Goal: Task Accomplishment & Management: Complete application form

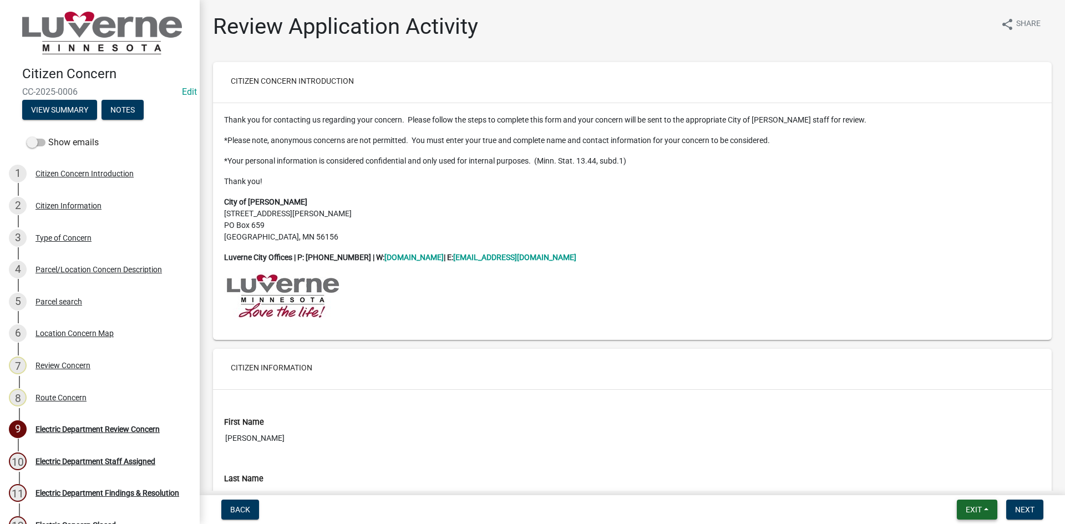
click at [979, 511] on span "Exit" at bounding box center [974, 509] width 16 height 9
click at [953, 482] on button "Save & Exit" at bounding box center [953, 481] width 89 height 27
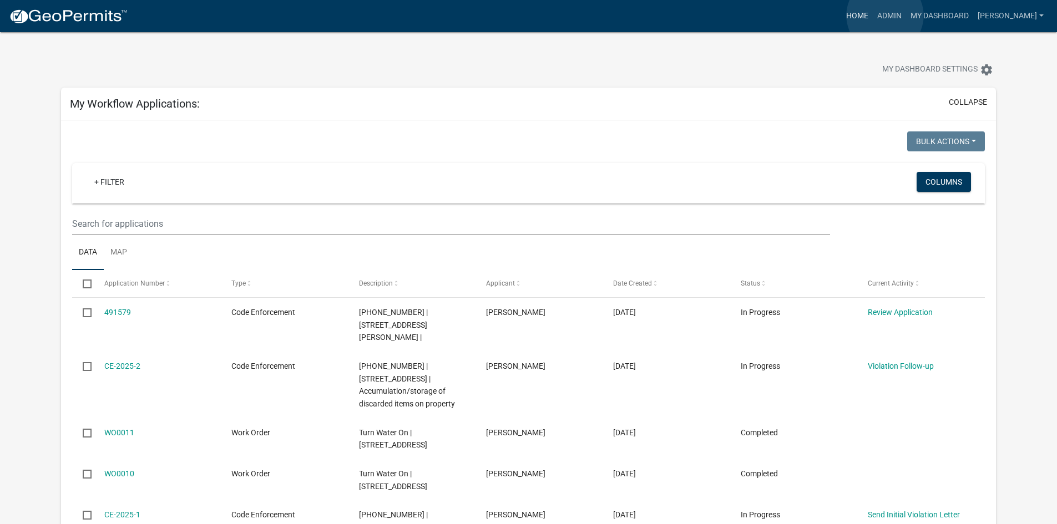
click at [872, 16] on link "Home" at bounding box center [856, 16] width 31 height 21
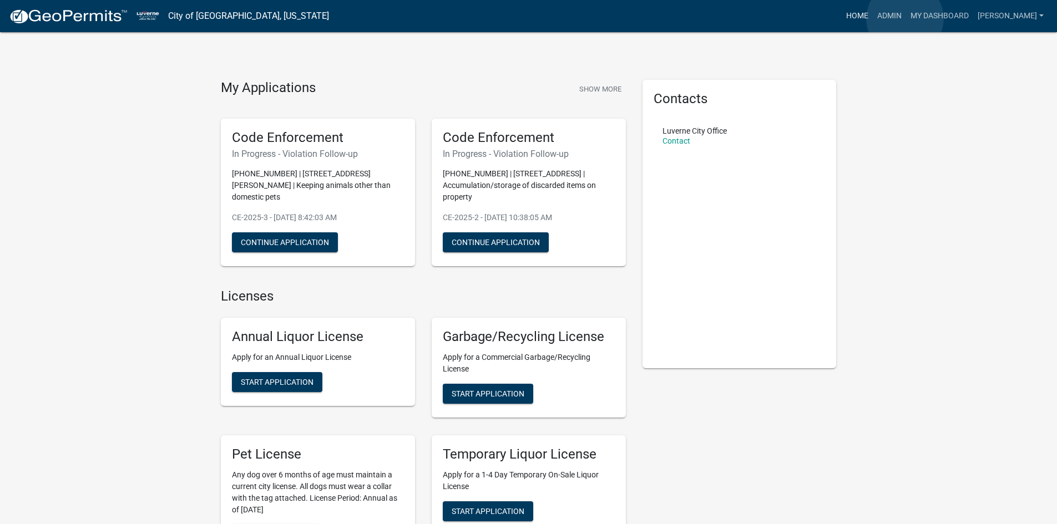
click at [872, 19] on link "Home" at bounding box center [856, 16] width 31 height 21
click at [906, 18] on link "Admin" at bounding box center [888, 16] width 33 height 21
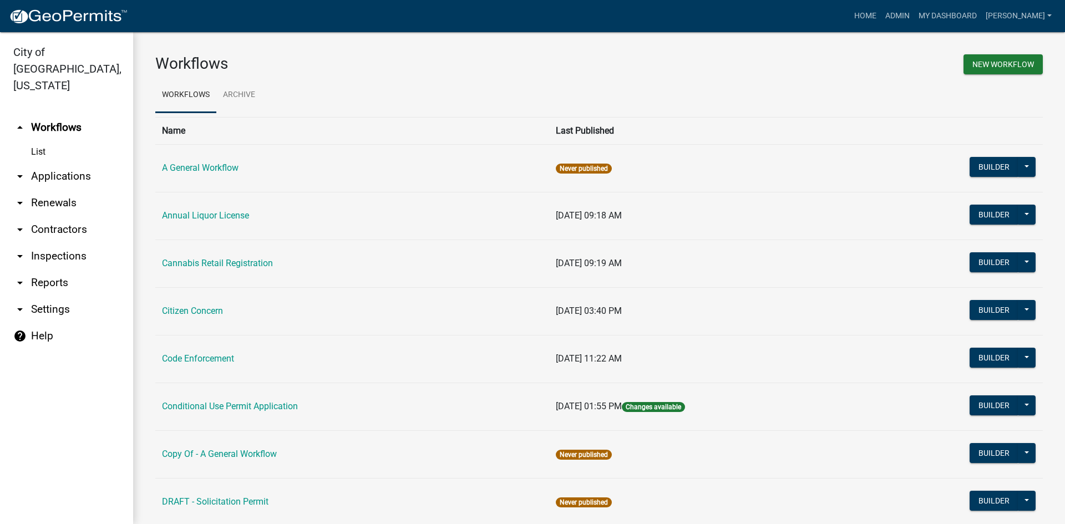
click at [22, 170] on icon "arrow_drop_down" at bounding box center [19, 176] width 13 height 13
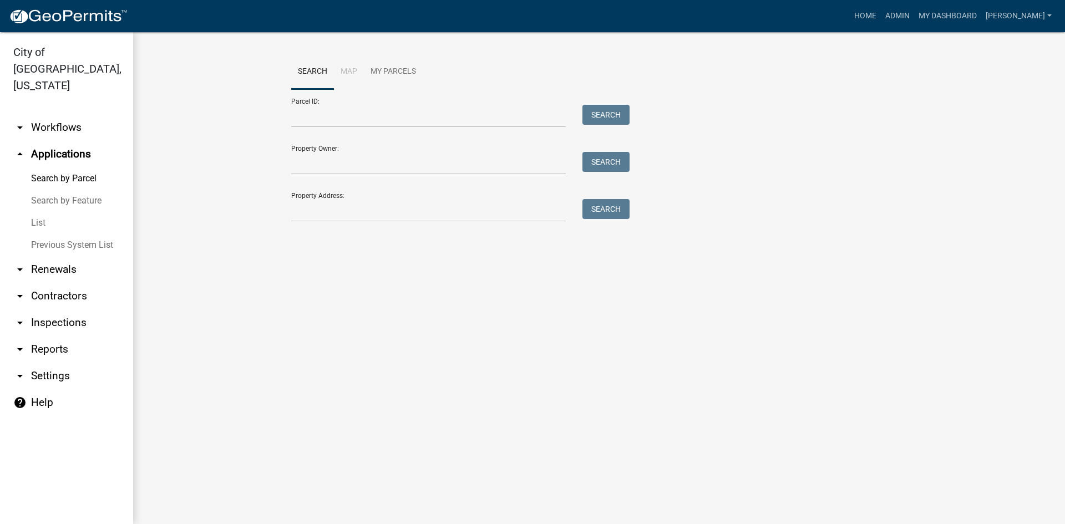
click at [58, 141] on link "arrow_drop_up Applications" at bounding box center [66, 154] width 133 height 27
click at [47, 212] on link "List" at bounding box center [66, 223] width 133 height 22
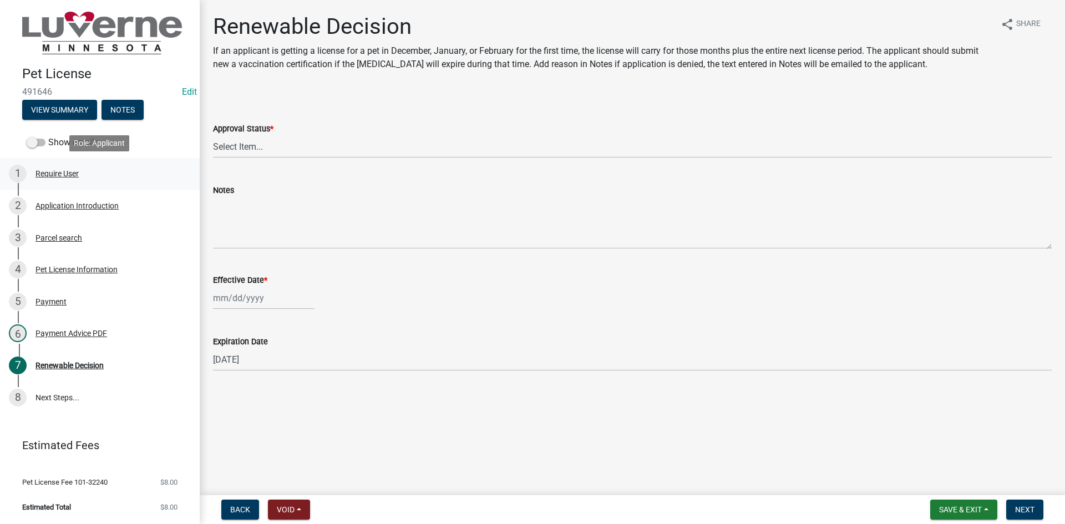
click at [53, 172] on div "Require User" at bounding box center [56, 174] width 43 height 8
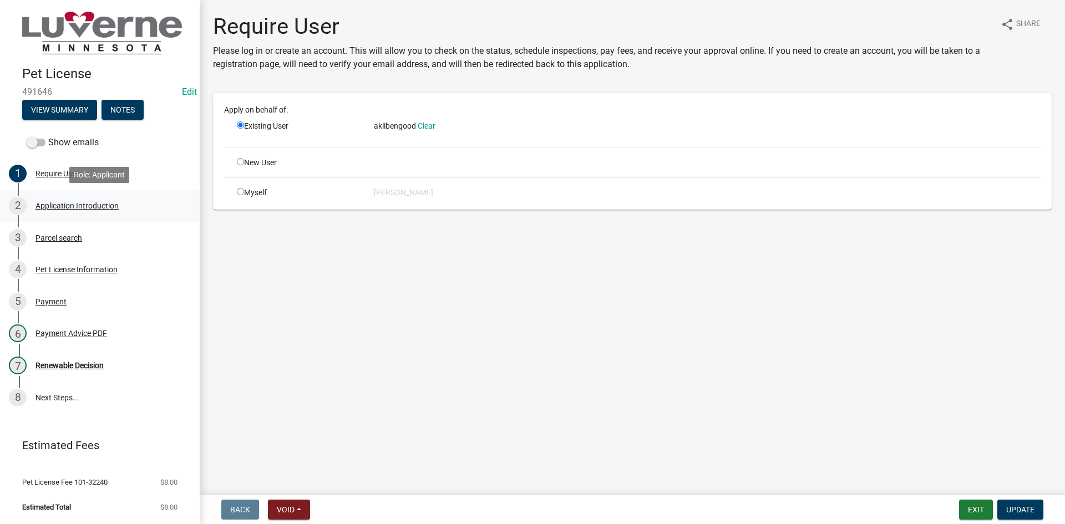
click at [74, 199] on div "2 Application Introduction" at bounding box center [95, 206] width 173 height 18
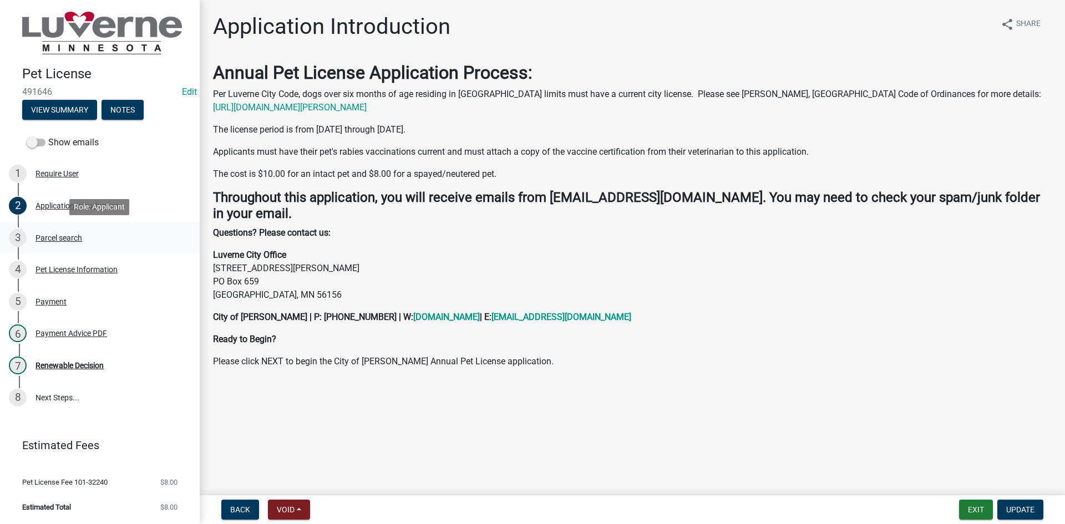
click at [65, 240] on div "Parcel search" at bounding box center [58, 238] width 47 height 8
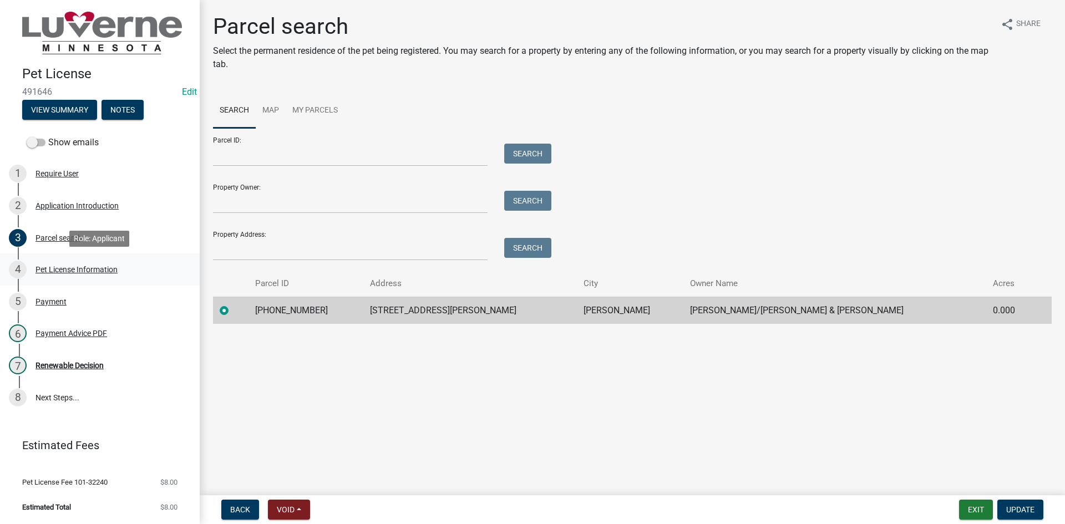
click at [67, 271] on div "Pet License Information" at bounding box center [76, 270] width 82 height 8
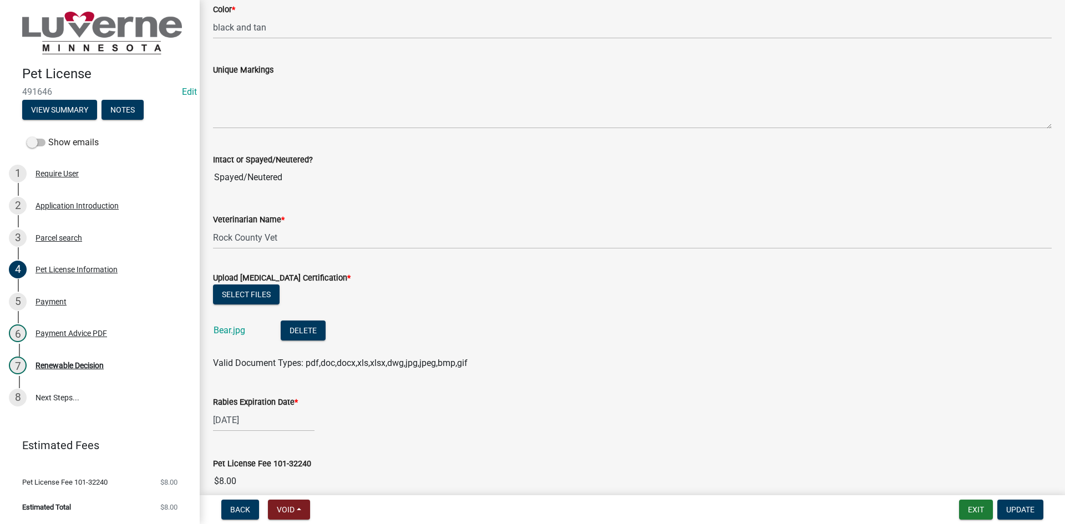
scroll to position [1220, 0]
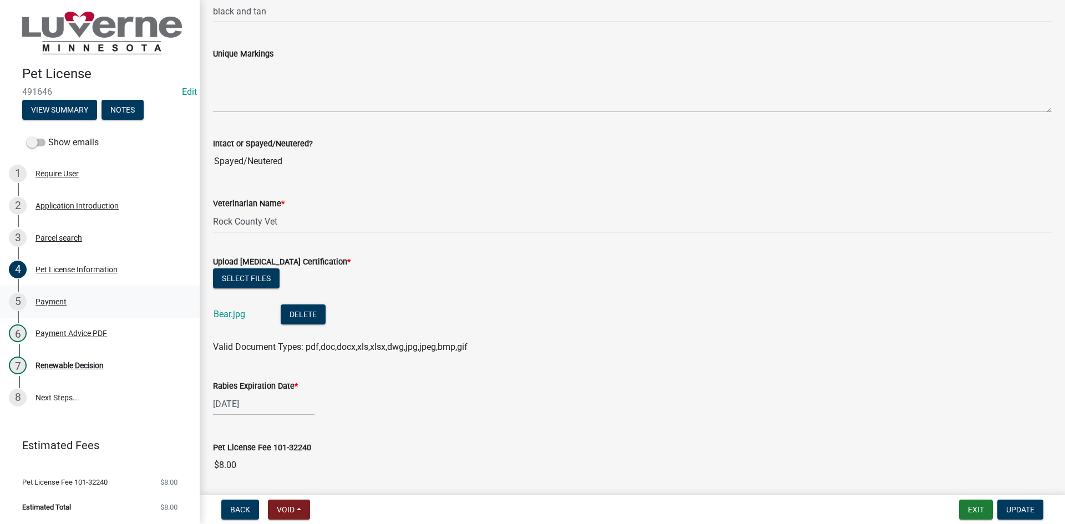
click at [49, 296] on div "5 Payment" at bounding box center [95, 302] width 173 height 18
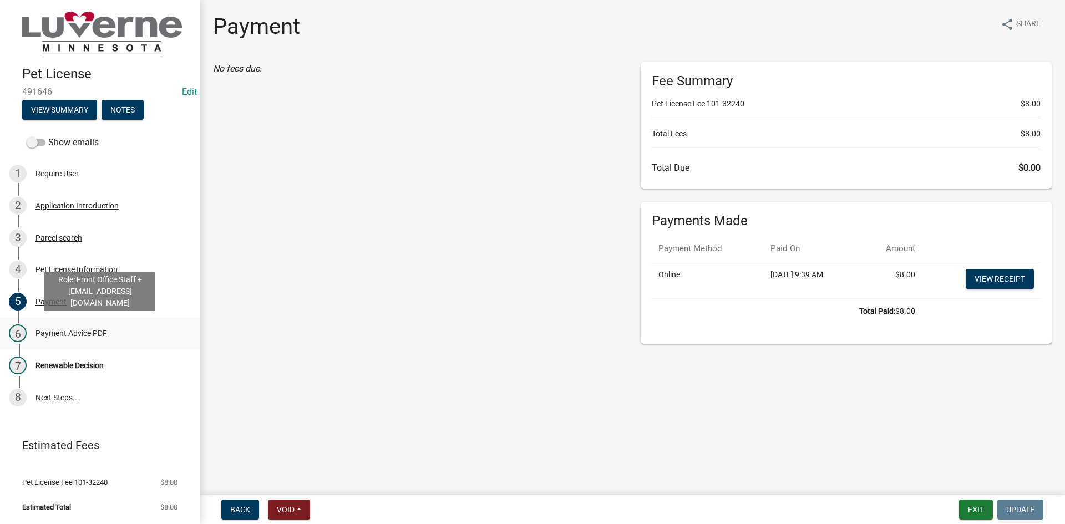
click at [82, 324] on div "6 Payment Advice PDF" at bounding box center [95, 333] width 173 height 18
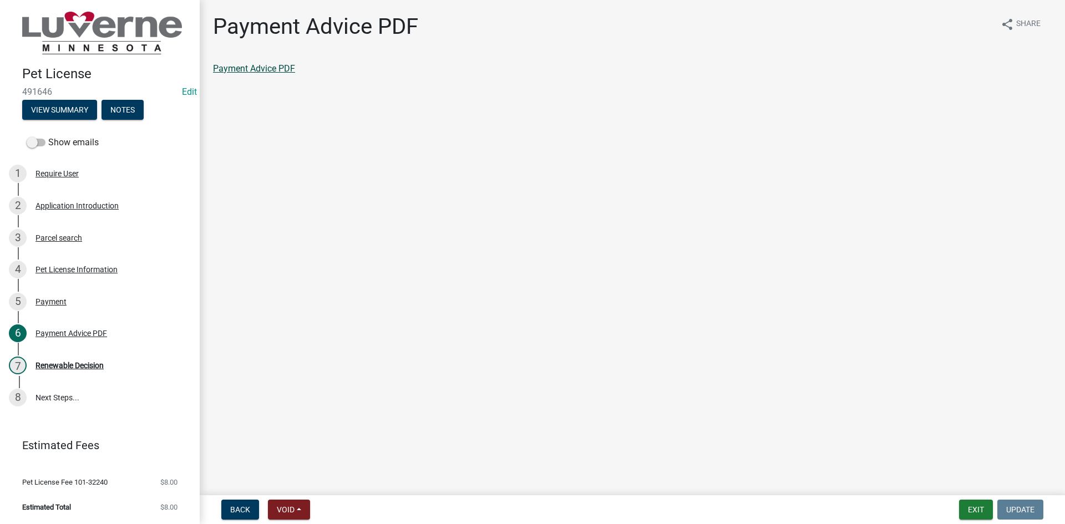
click at [255, 69] on link "Payment Advice PDF" at bounding box center [254, 68] width 82 height 11
click at [69, 362] on div "Renewable Decision" at bounding box center [69, 366] width 68 height 8
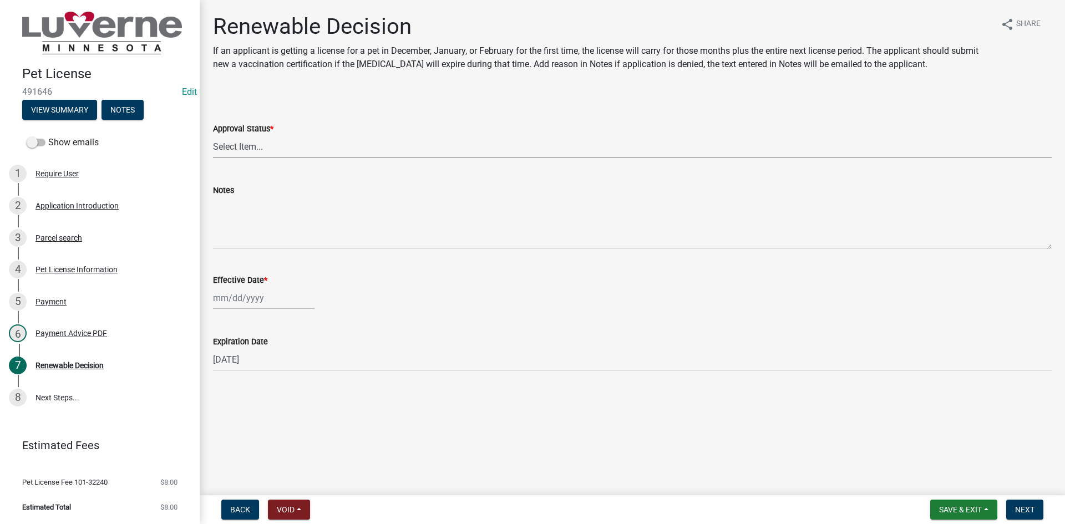
click at [252, 148] on select "Select Item... Approved Denied" at bounding box center [632, 146] width 839 height 23
click at [213, 135] on select "Select Item... Approved Denied" at bounding box center [632, 146] width 839 height 23
select select "c0a22252-ebd7-4b2f-9f27-57ddccbeb135"
click at [268, 295] on div at bounding box center [264, 298] width 102 height 23
select select "10"
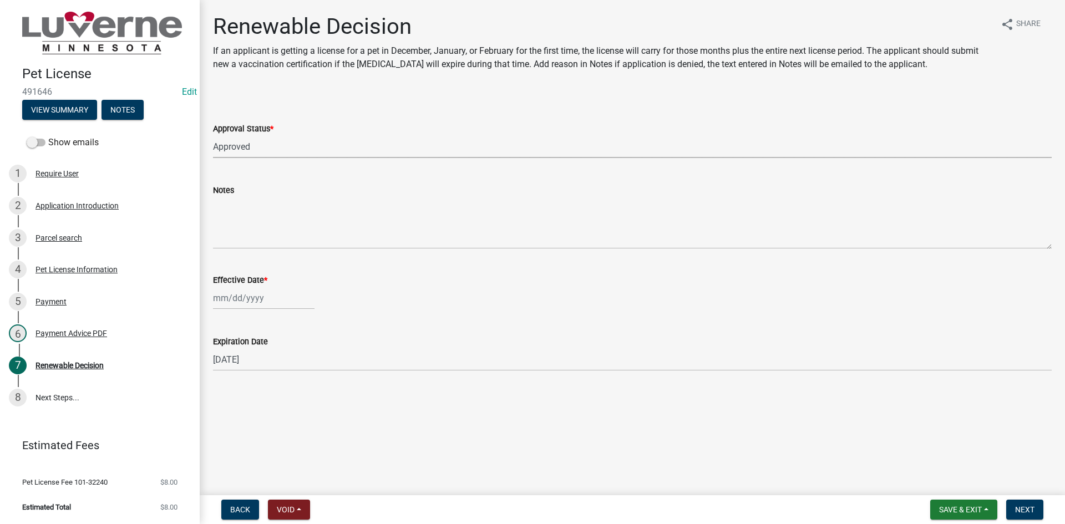
select select "2025"
click at [227, 389] on div "13" at bounding box center [224, 393] width 18 height 18
type input "[DATE]"
click at [1029, 502] on button "Next" at bounding box center [1024, 510] width 37 height 20
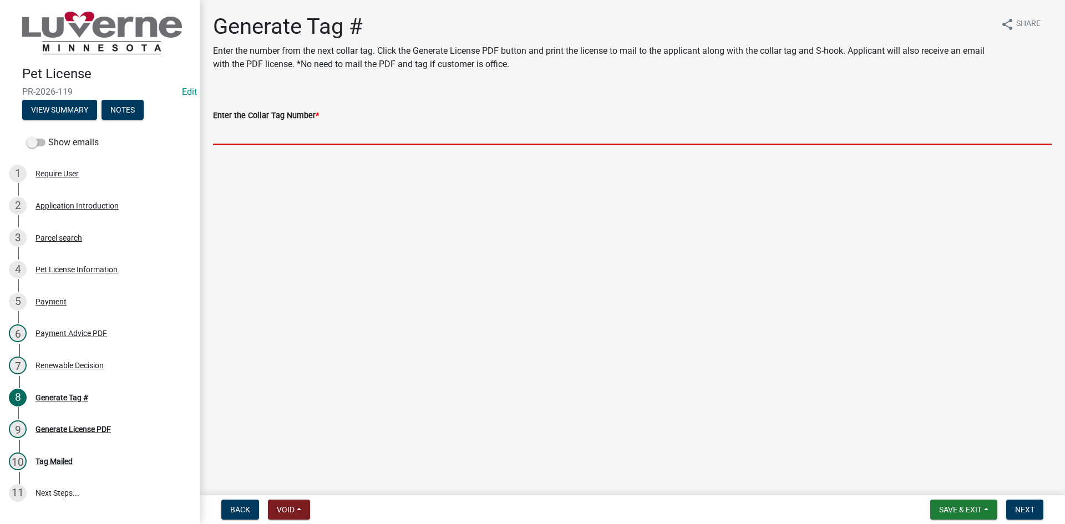
click at [332, 133] on input "Enter the Collar Tag Number *" at bounding box center [632, 133] width 839 height 23
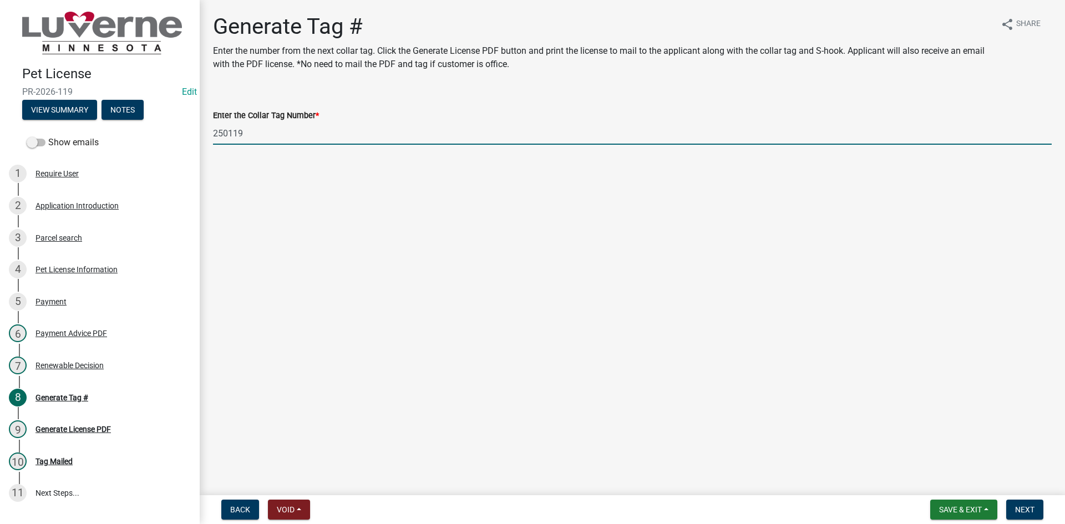
type input "250119"
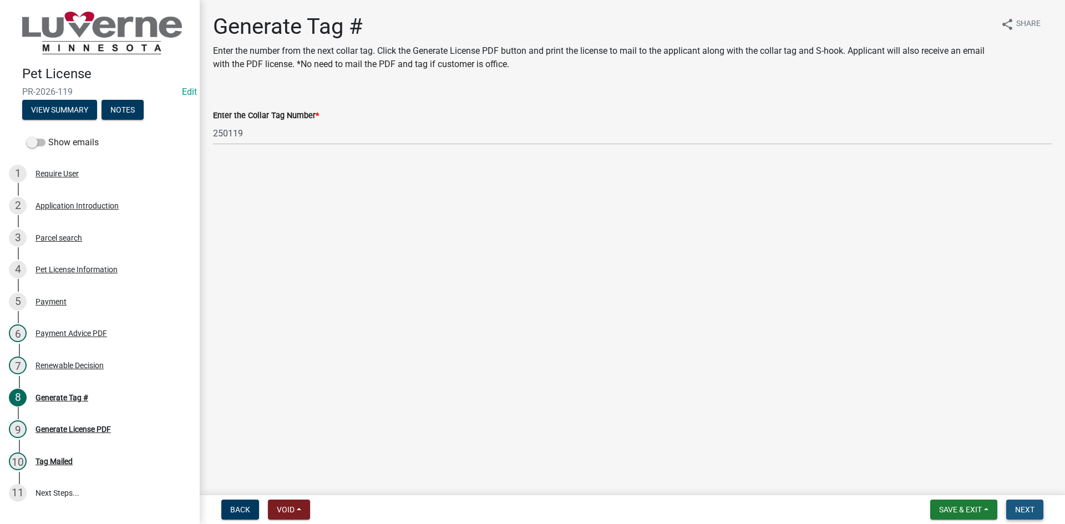
click at [1024, 502] on button "Next" at bounding box center [1024, 510] width 37 height 20
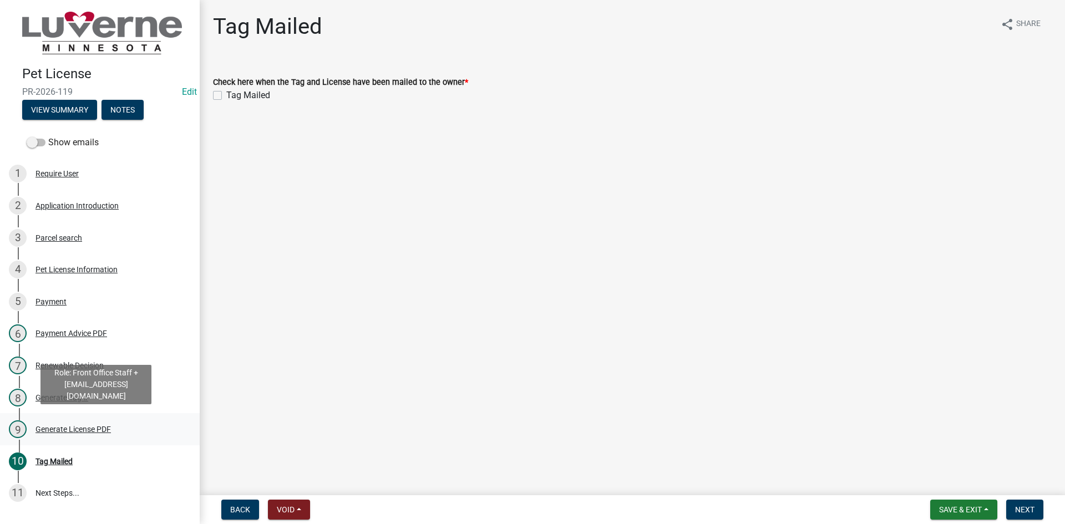
click at [93, 425] on div "Generate License PDF" at bounding box center [72, 429] width 75 height 8
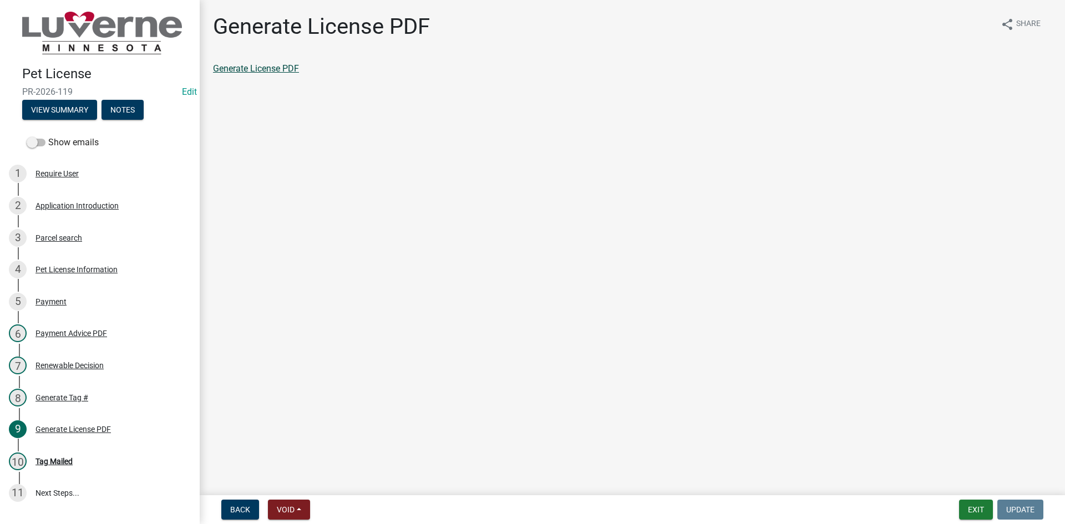
click at [285, 69] on link "Generate License PDF" at bounding box center [256, 68] width 86 height 11
click at [81, 362] on div "Renewable Decision" at bounding box center [69, 366] width 68 height 8
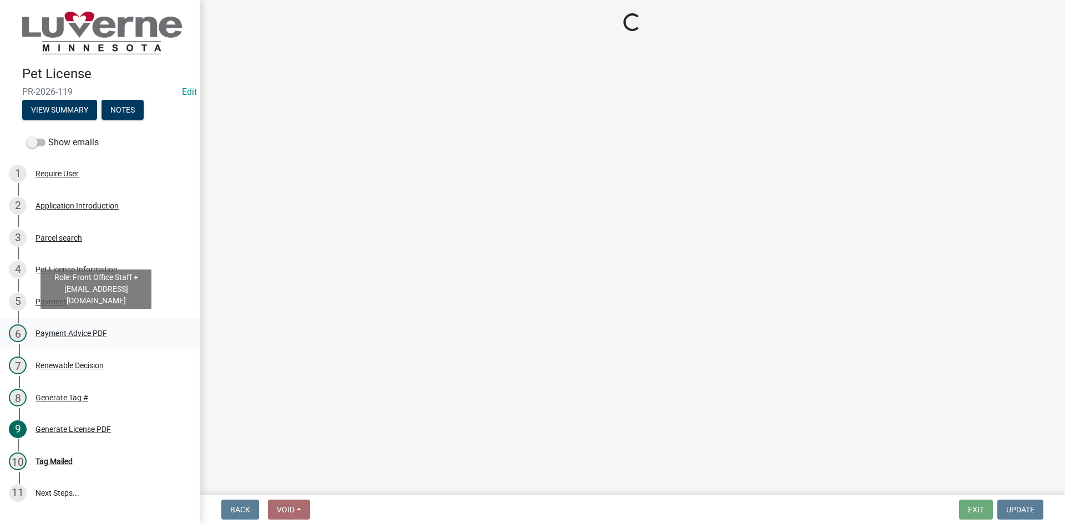
click at [71, 341] on link "6 Payment Advice PDF" at bounding box center [100, 334] width 200 height 32
select select "c0a22252-ebd7-4b2f-9f27-57ddccbeb135"
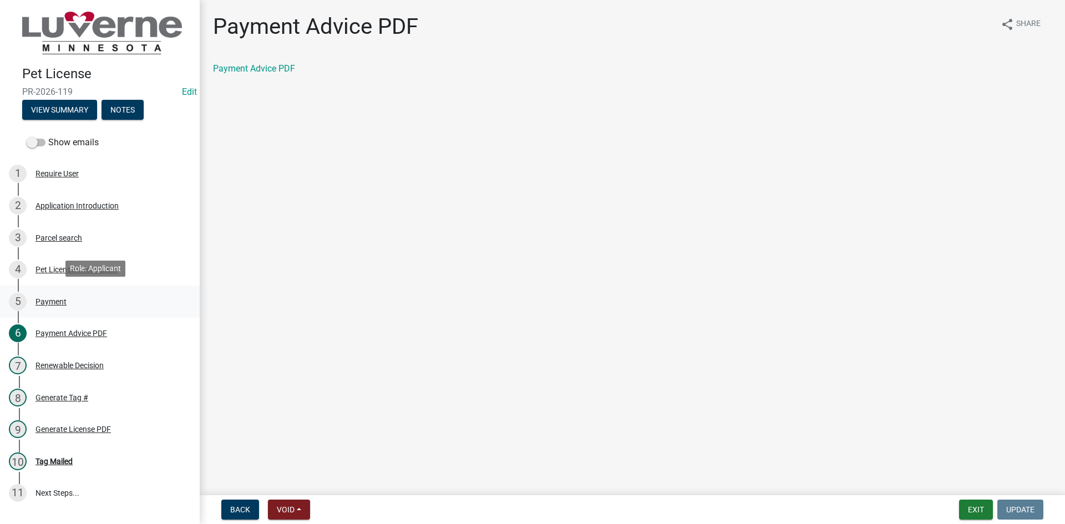
click at [49, 304] on div "5 Payment" at bounding box center [95, 302] width 173 height 18
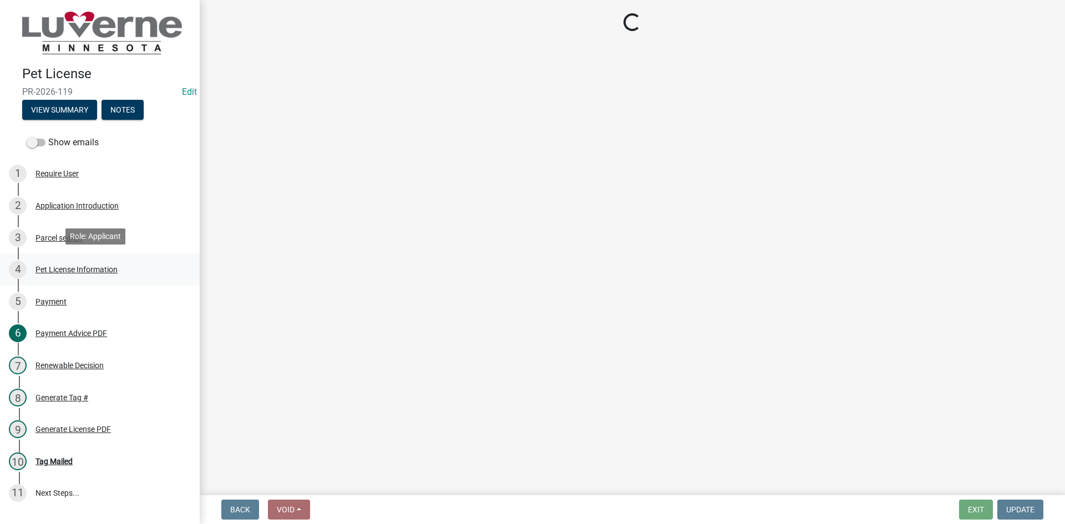
click at [48, 267] on div "Pet License Information" at bounding box center [76, 270] width 82 height 8
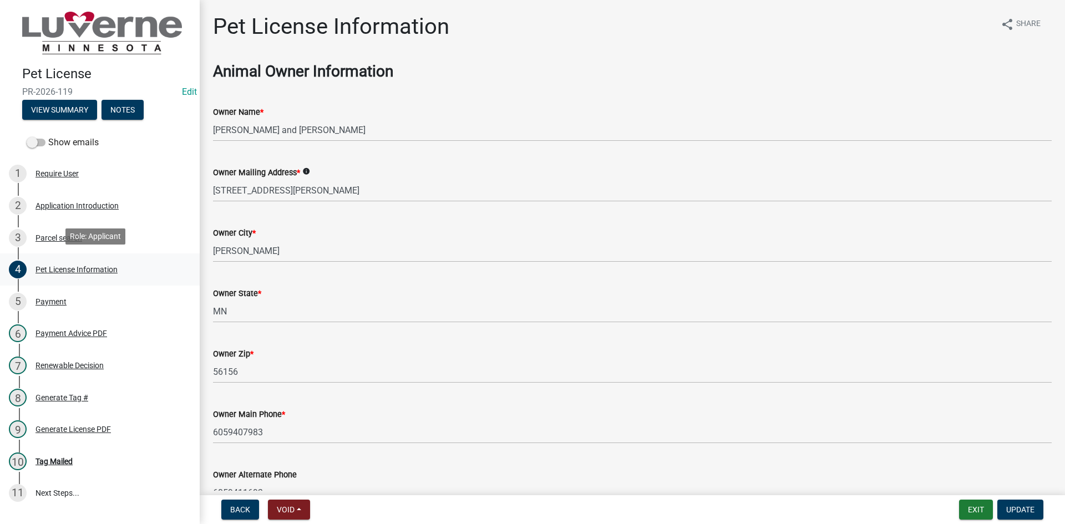
click at [106, 268] on div "Pet License Information" at bounding box center [76, 270] width 82 height 8
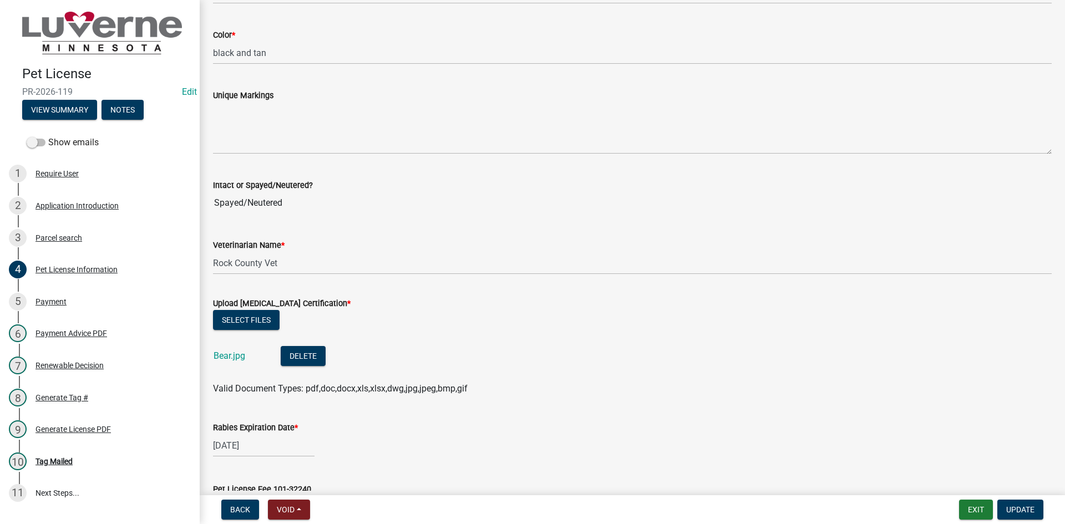
scroll to position [1220, 0]
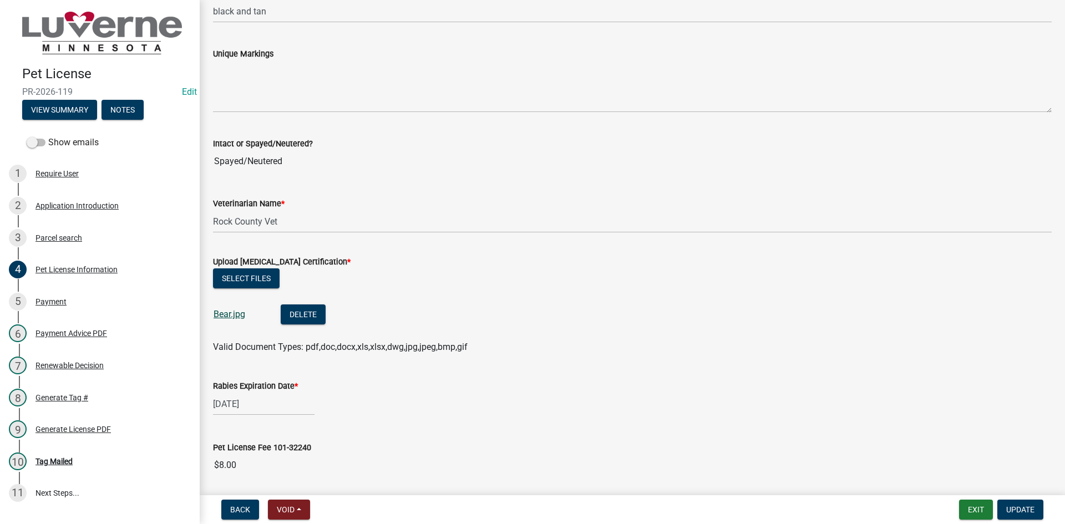
click at [216, 313] on link "Bear.jpg" at bounding box center [230, 314] width 32 height 11
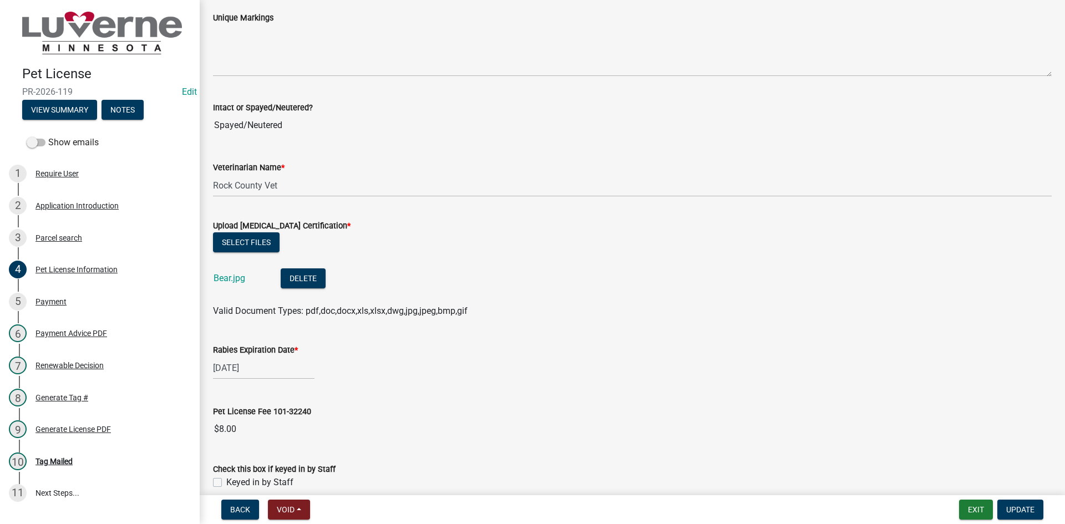
scroll to position [1399, 0]
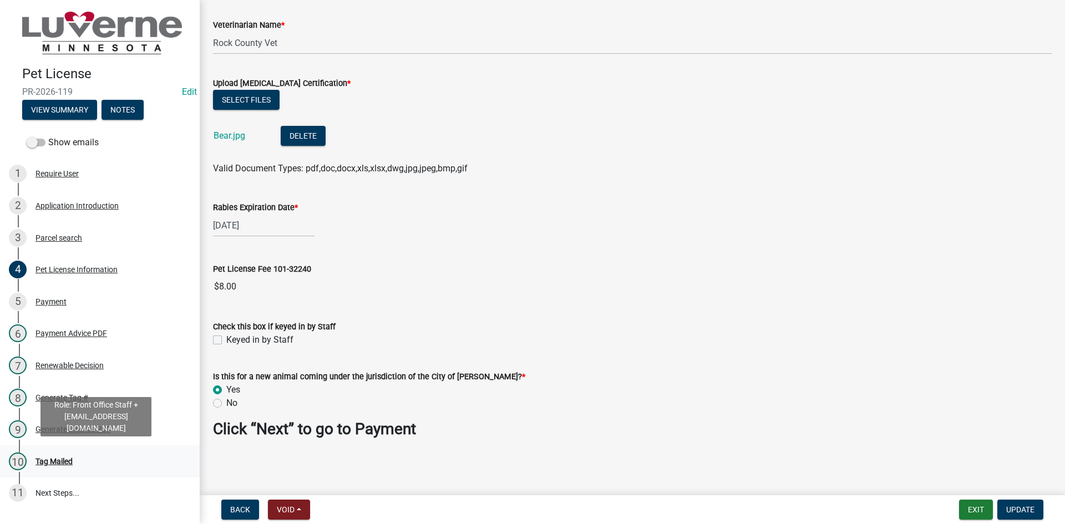
click at [69, 453] on div "10 Tag Mailed" at bounding box center [95, 462] width 173 height 18
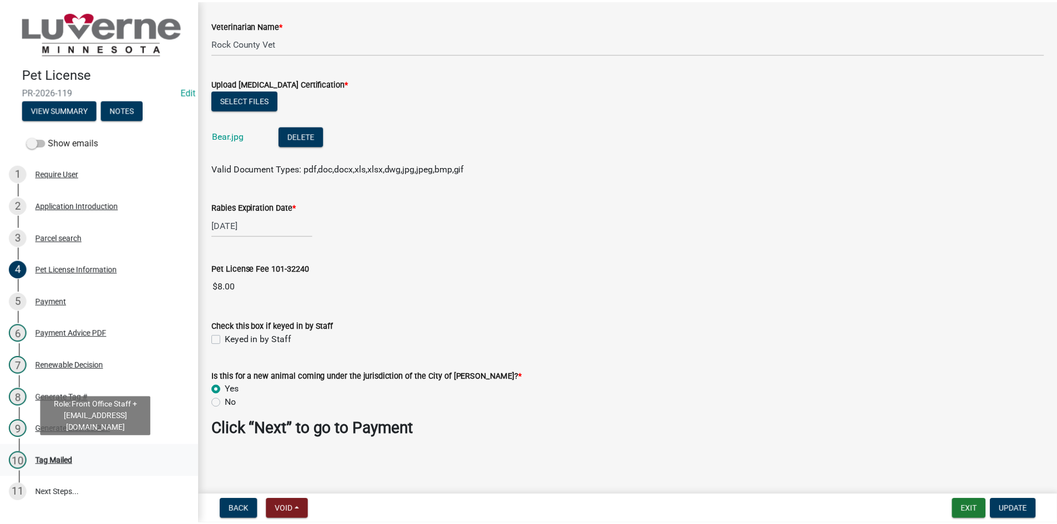
scroll to position [0, 0]
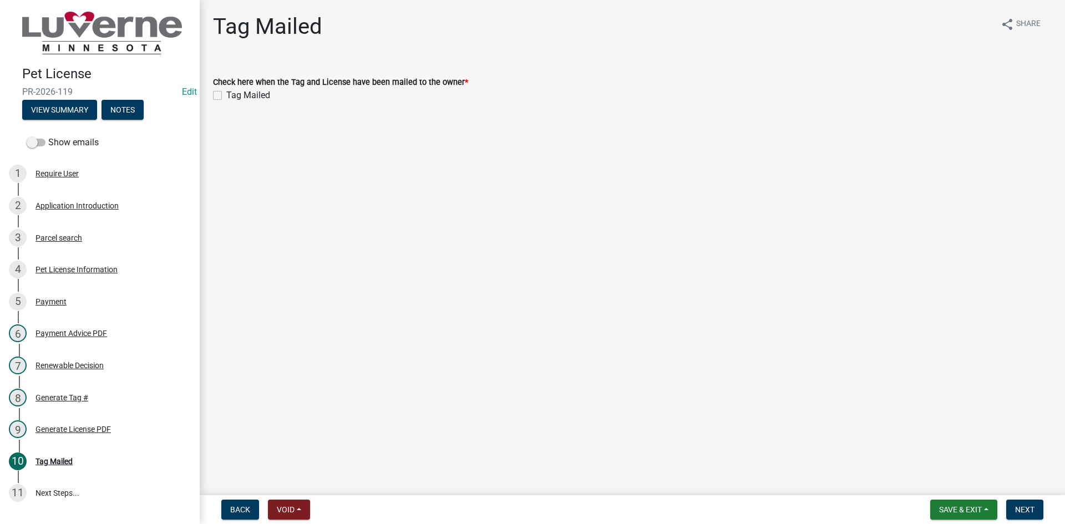
click at [226, 93] on label "Tag Mailed" at bounding box center [248, 95] width 44 height 13
click at [226, 93] on input "Tag Mailed" at bounding box center [229, 92] width 7 height 7
checkbox input "true"
click at [1021, 511] on span "Next" at bounding box center [1024, 509] width 19 height 9
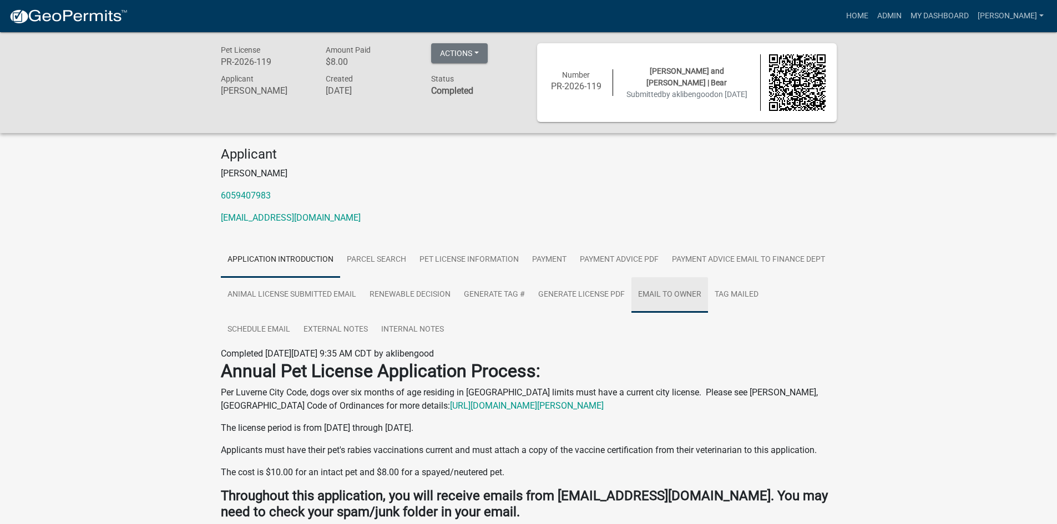
click at [661, 290] on link "Email to Owner" at bounding box center [669, 294] width 77 height 35
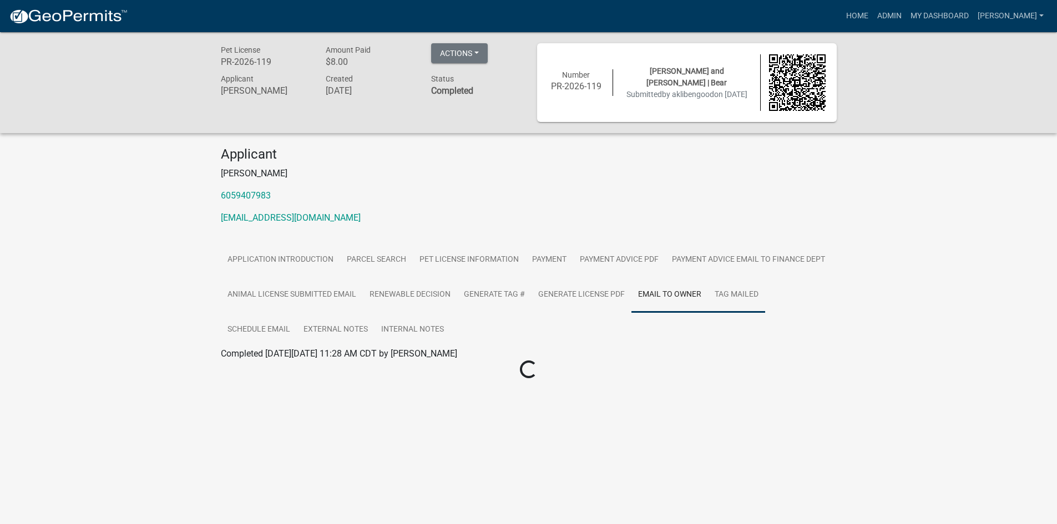
click at [718, 294] on link "Tag Mailed" at bounding box center [736, 294] width 57 height 35
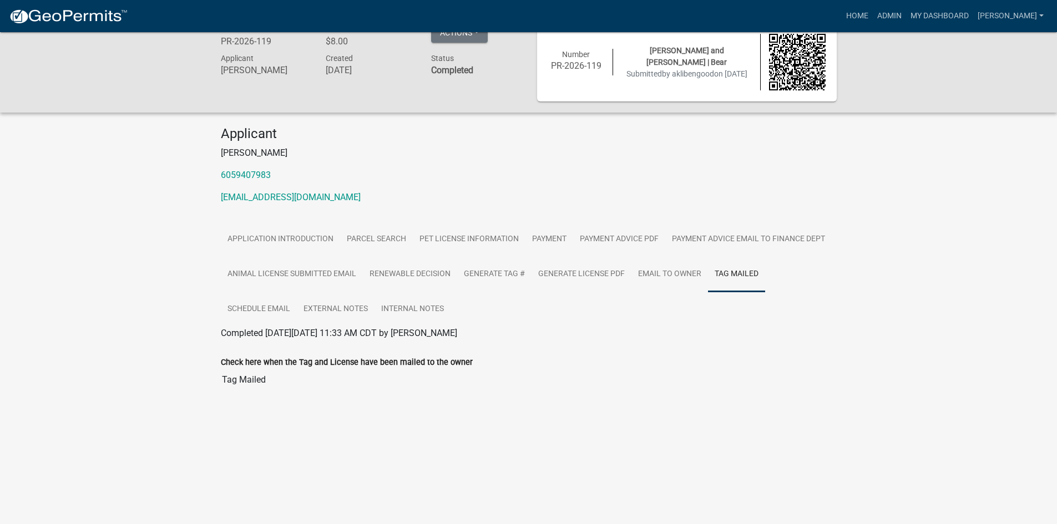
scroll to position [32, 0]
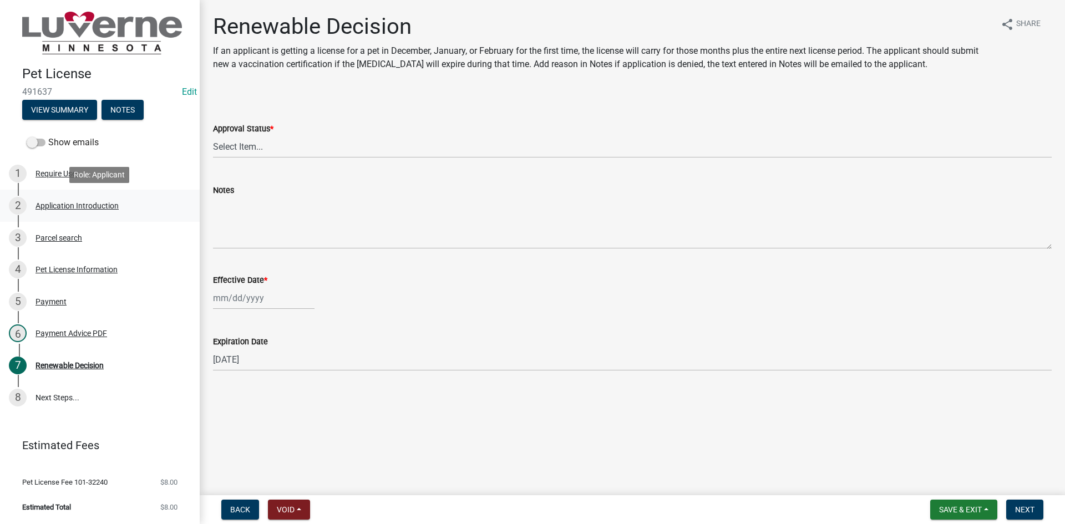
click at [66, 205] on div "Application Introduction" at bounding box center [76, 206] width 83 height 8
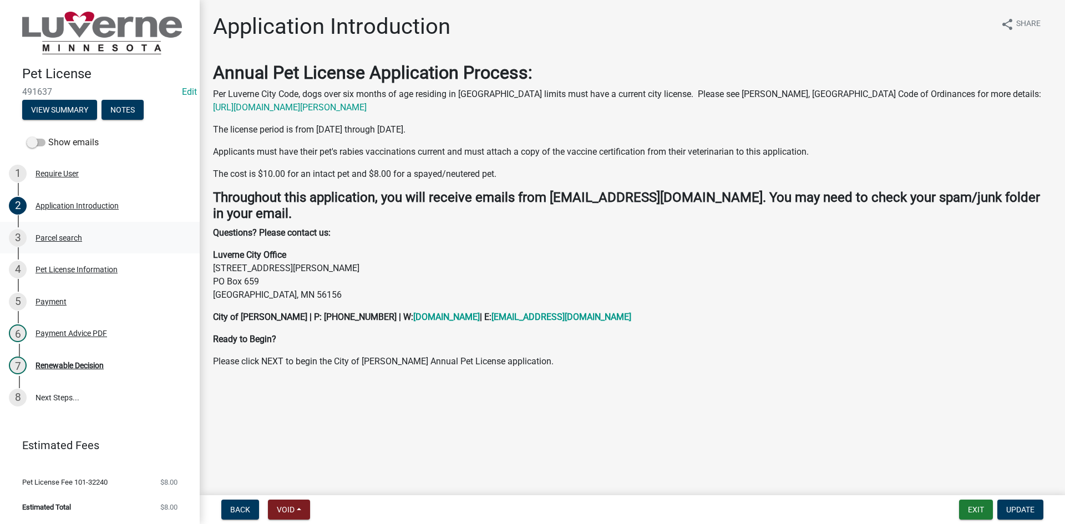
click at [72, 241] on div "Parcel search" at bounding box center [58, 238] width 47 height 8
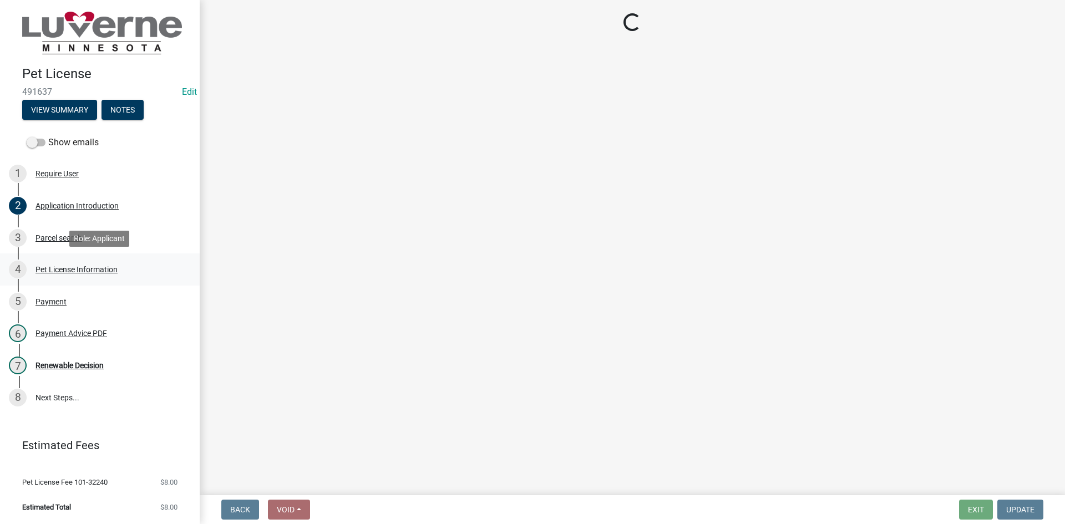
click at [78, 267] on div "Pet License Information" at bounding box center [76, 270] width 82 height 8
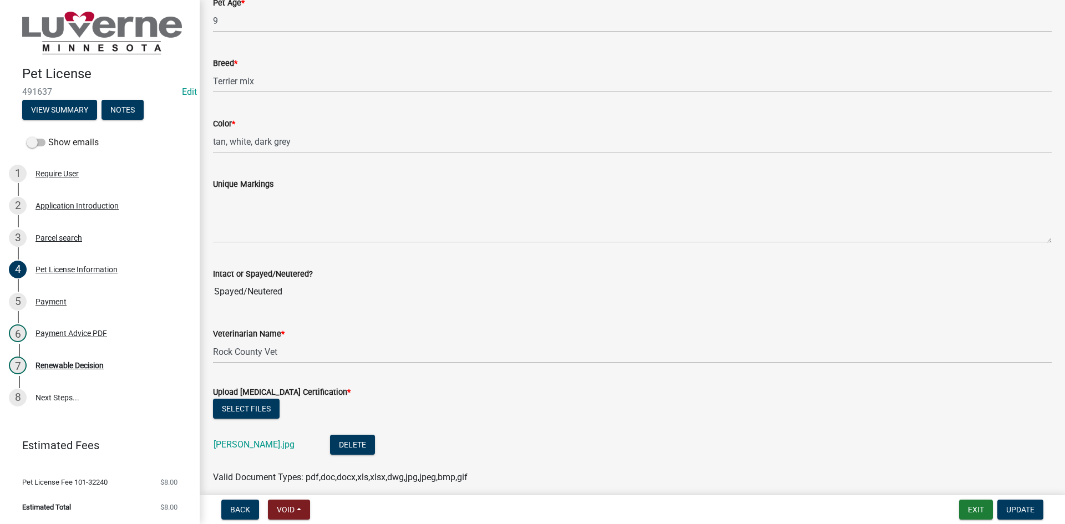
scroll to position [1165, 0]
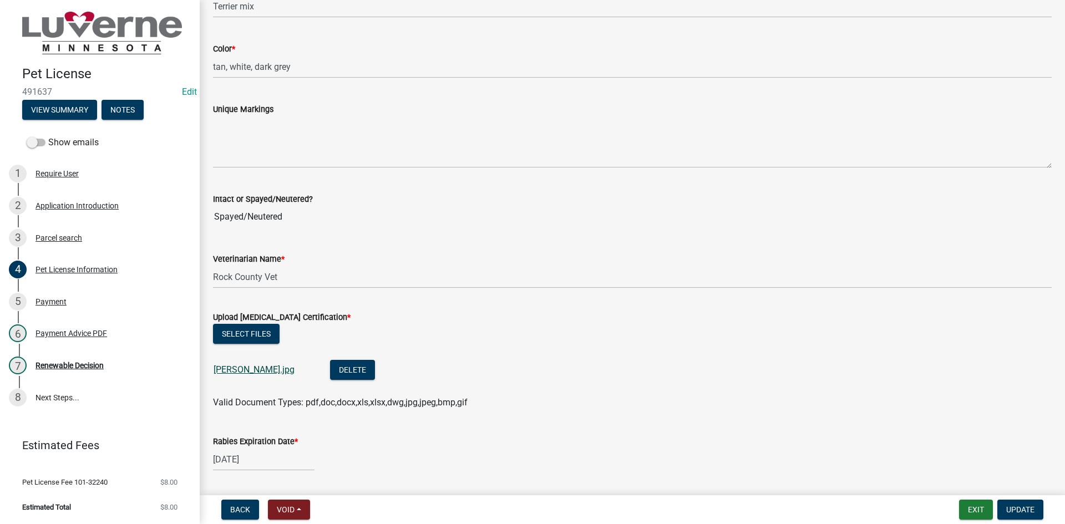
click at [239, 369] on link "Benny.jpg" at bounding box center [254, 369] width 81 height 11
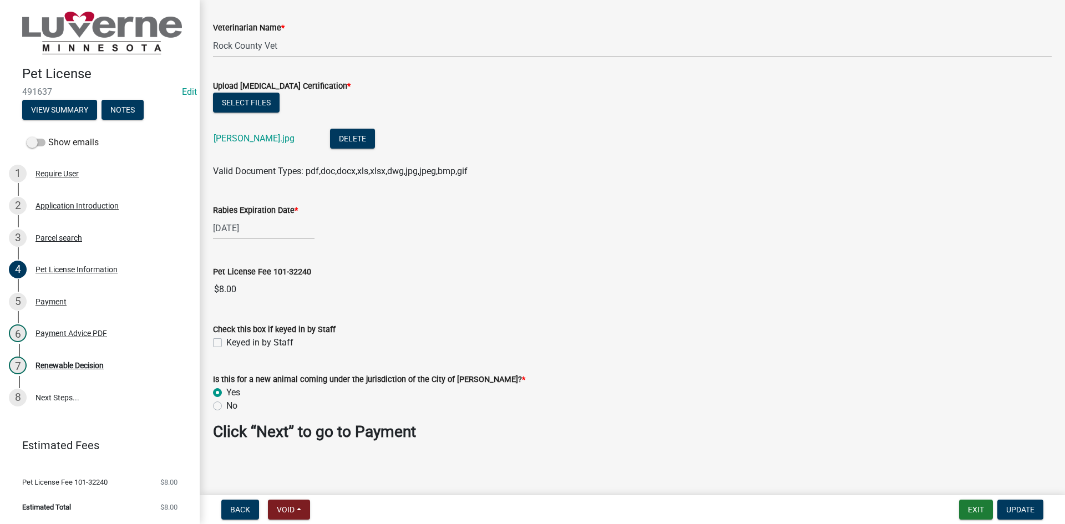
scroll to position [1399, 0]
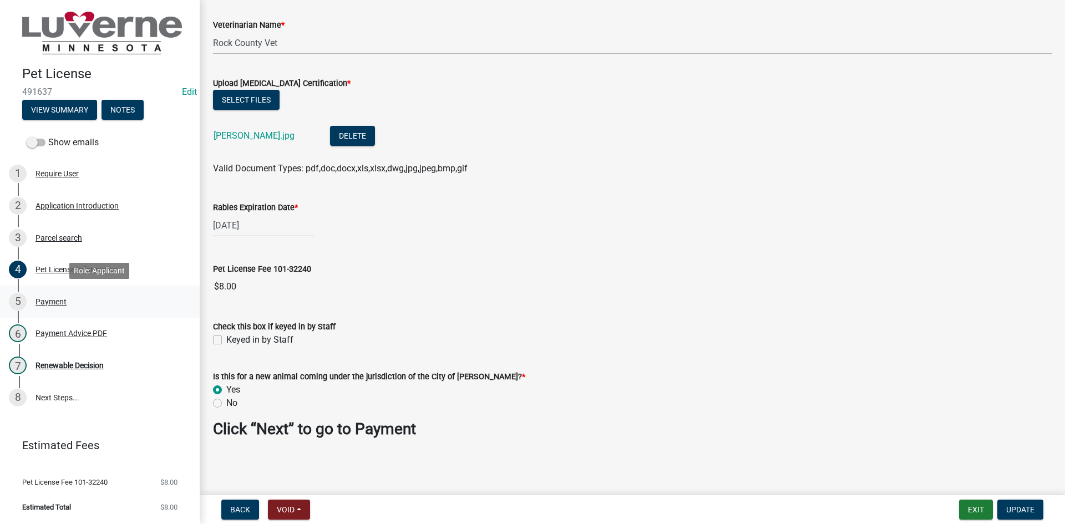
click at [42, 299] on div "Payment" at bounding box center [50, 302] width 31 height 8
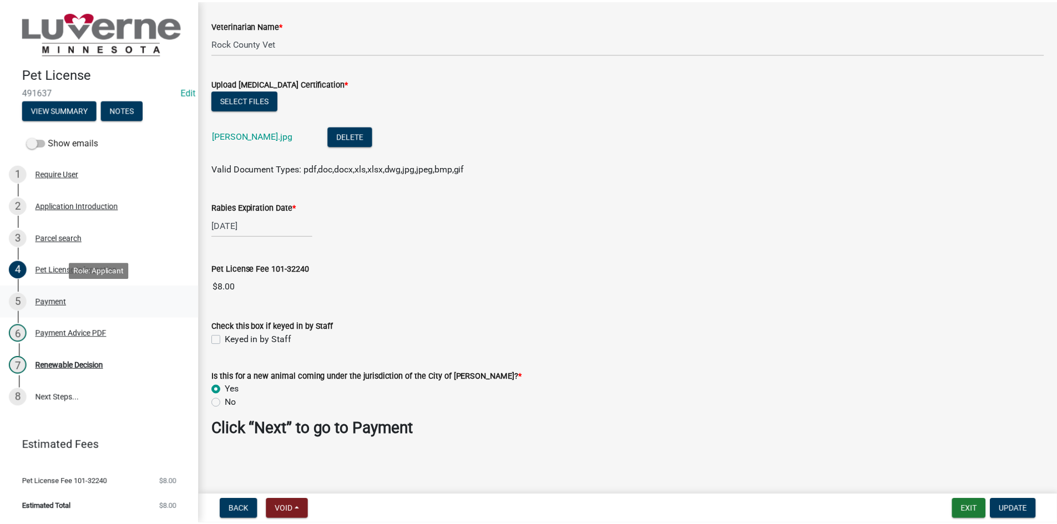
scroll to position [0, 0]
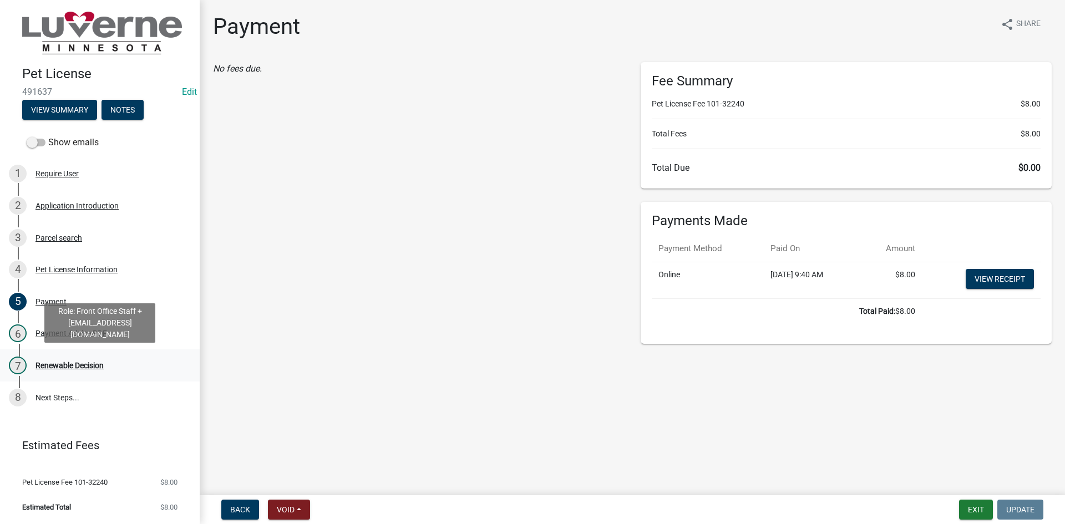
click at [80, 368] on div "Renewable Decision" at bounding box center [69, 366] width 68 height 8
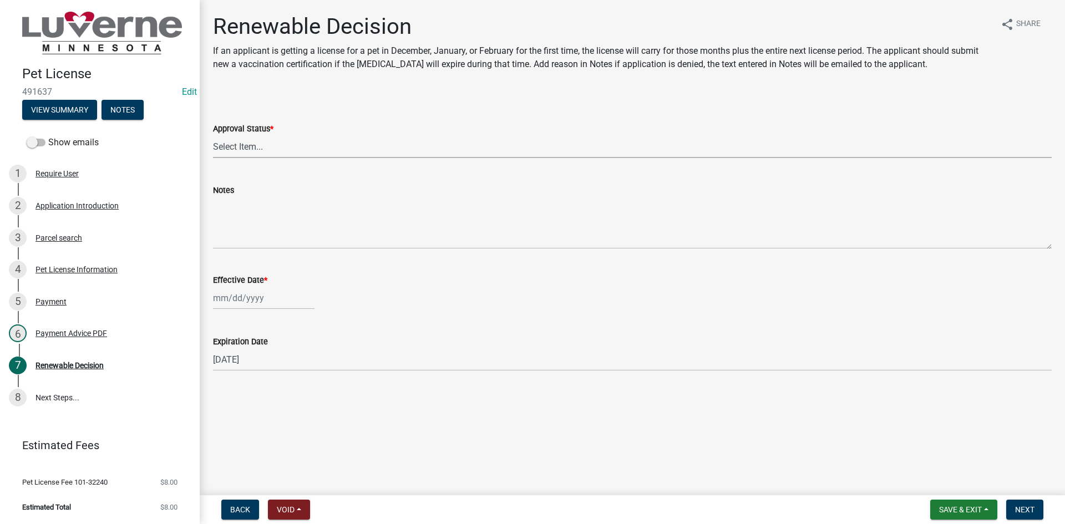
click at [299, 158] on select "Select Item... Approved Denied" at bounding box center [632, 146] width 839 height 23
click at [213, 135] on select "Select Item... Approved Denied" at bounding box center [632, 146] width 839 height 23
select select "c0a22252-ebd7-4b2f-9f27-57ddccbeb135"
select select "10"
select select "2025"
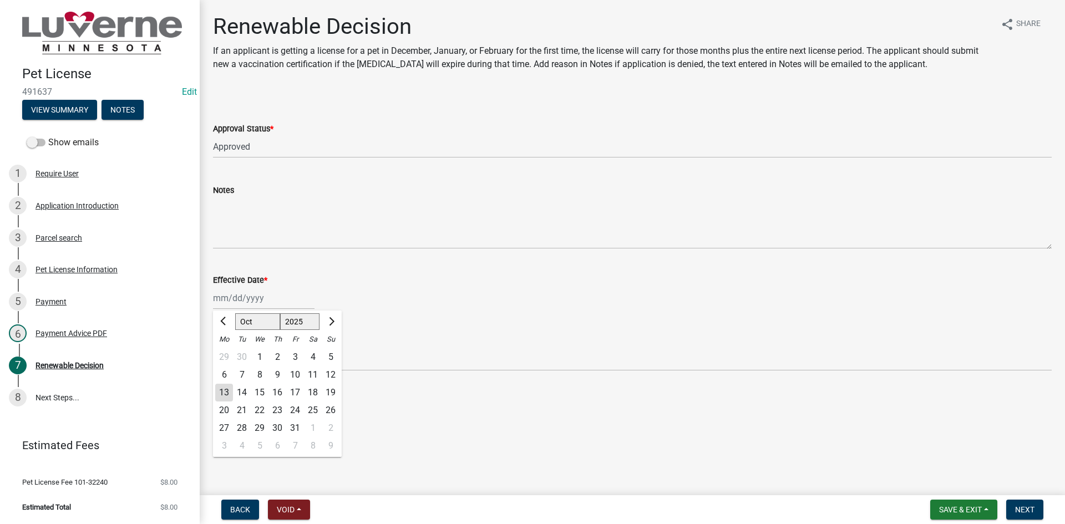
click at [248, 299] on div "Jan Feb Mar Apr May Jun Jul Aug Sep Oct Nov Dec 1525 1526 1527 1528 1529 1530 1…" at bounding box center [264, 298] width 102 height 23
click at [219, 399] on div "13" at bounding box center [224, 393] width 18 height 18
type input "[DATE]"
click at [1014, 504] on button "Next" at bounding box center [1024, 510] width 37 height 20
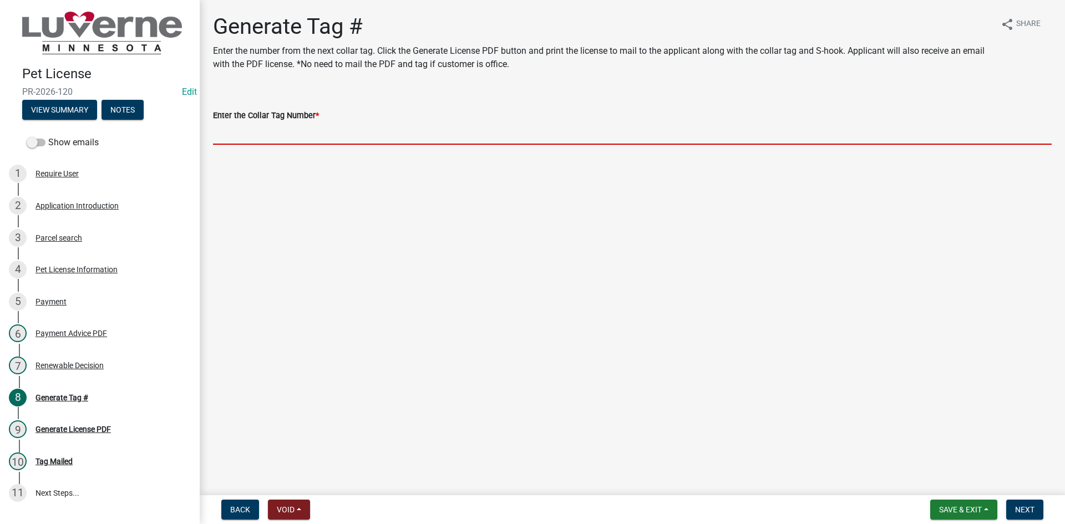
click at [370, 137] on input "Enter the Collar Tag Number *" at bounding box center [632, 133] width 839 height 23
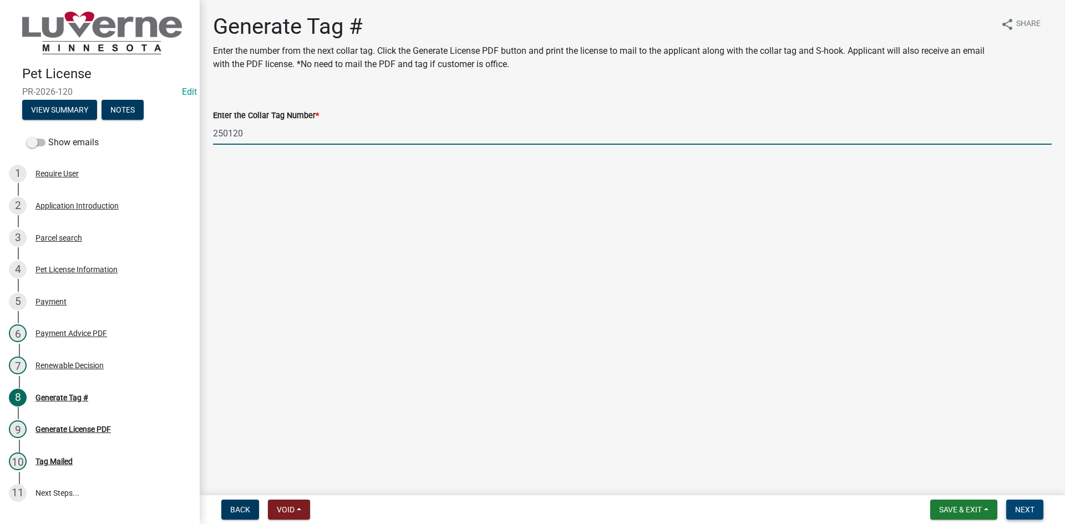
type input "250120"
click at [1029, 505] on span "Next" at bounding box center [1024, 509] width 19 height 9
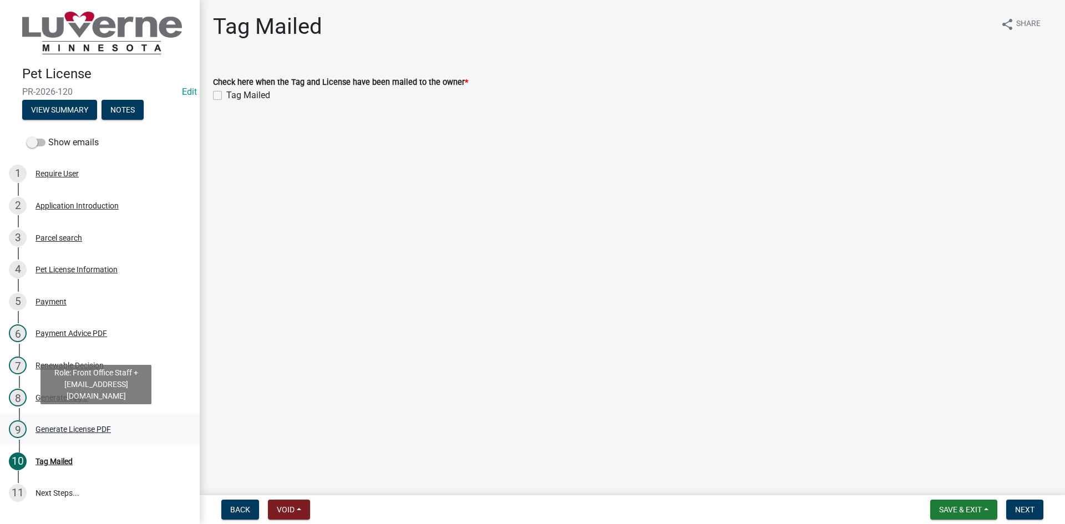
click at [100, 418] on link "9 Generate License PDF" at bounding box center [100, 429] width 200 height 32
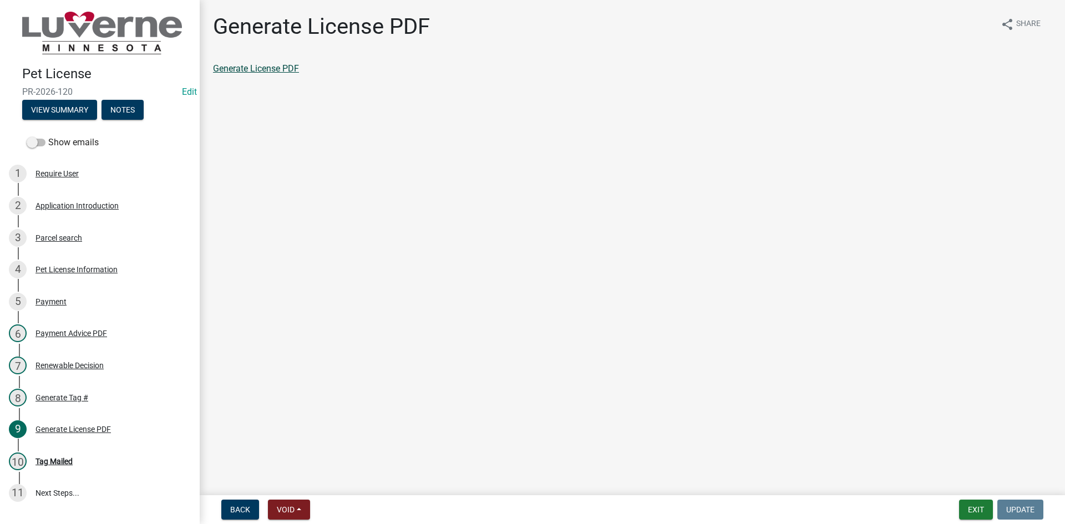
click at [238, 72] on link "Generate License PDF" at bounding box center [256, 68] width 86 height 11
click at [70, 453] on div "10 Tag Mailed" at bounding box center [95, 462] width 173 height 18
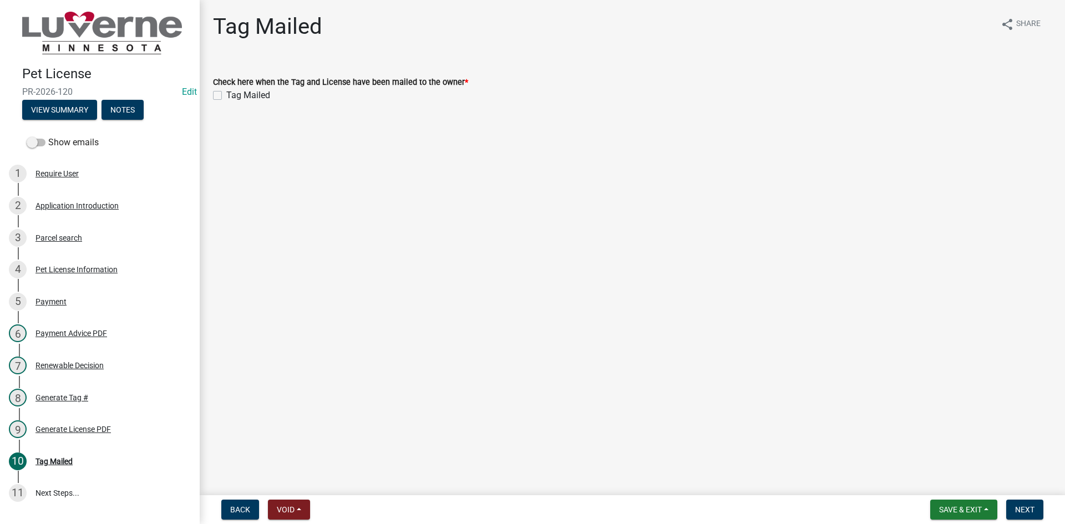
click at [222, 94] on div "Tag Mailed" at bounding box center [632, 95] width 839 height 13
click at [226, 93] on label "Tag Mailed" at bounding box center [248, 95] width 44 height 13
click at [226, 93] on input "Tag Mailed" at bounding box center [229, 92] width 7 height 7
checkbox input "true"
click at [1031, 508] on span "Next" at bounding box center [1024, 509] width 19 height 9
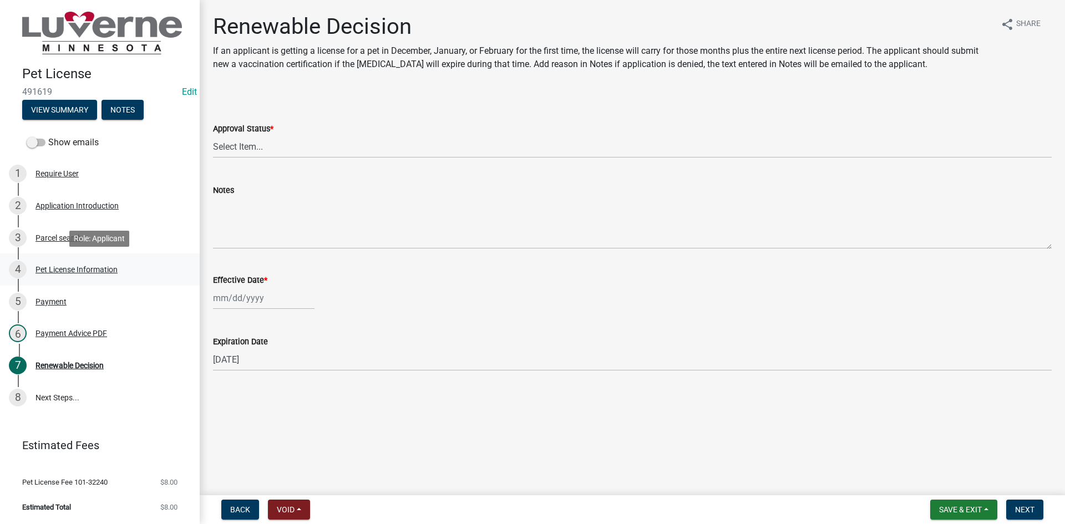
click at [48, 273] on div "Pet License Information" at bounding box center [76, 270] width 82 height 8
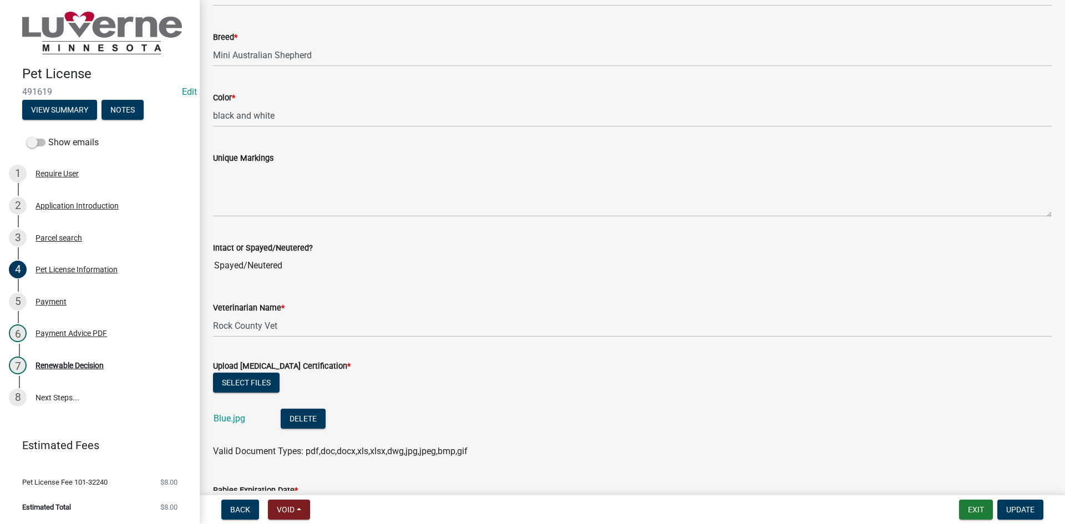
scroll to position [1276, 0]
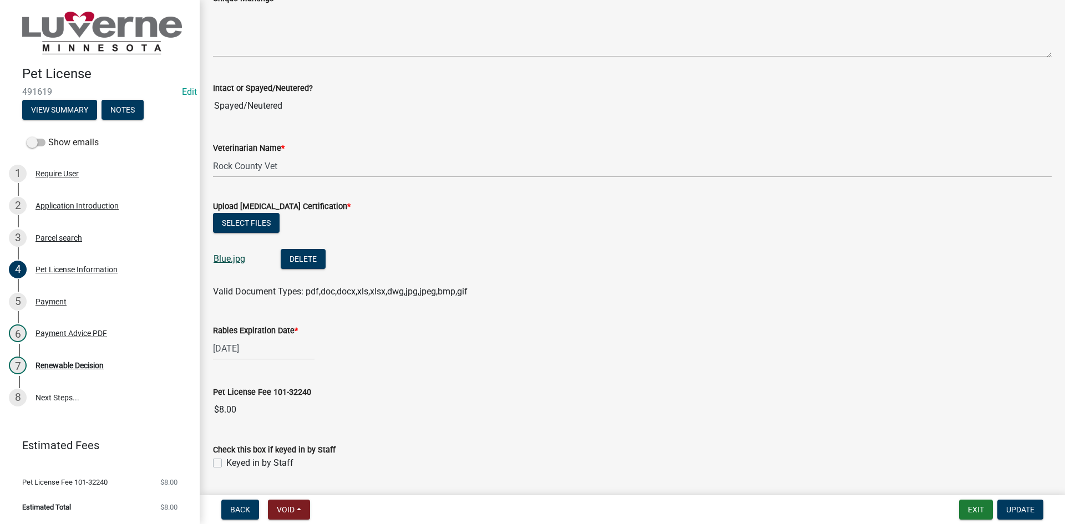
click at [231, 263] on link "Blue.jpg" at bounding box center [230, 258] width 32 height 11
click at [79, 368] on div "Renewable Decision" at bounding box center [69, 366] width 68 height 8
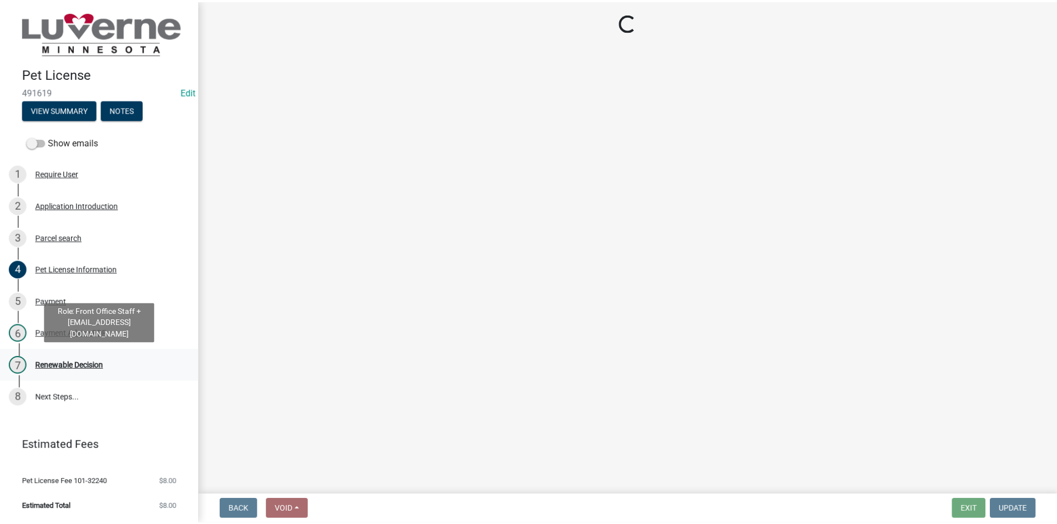
scroll to position [0, 0]
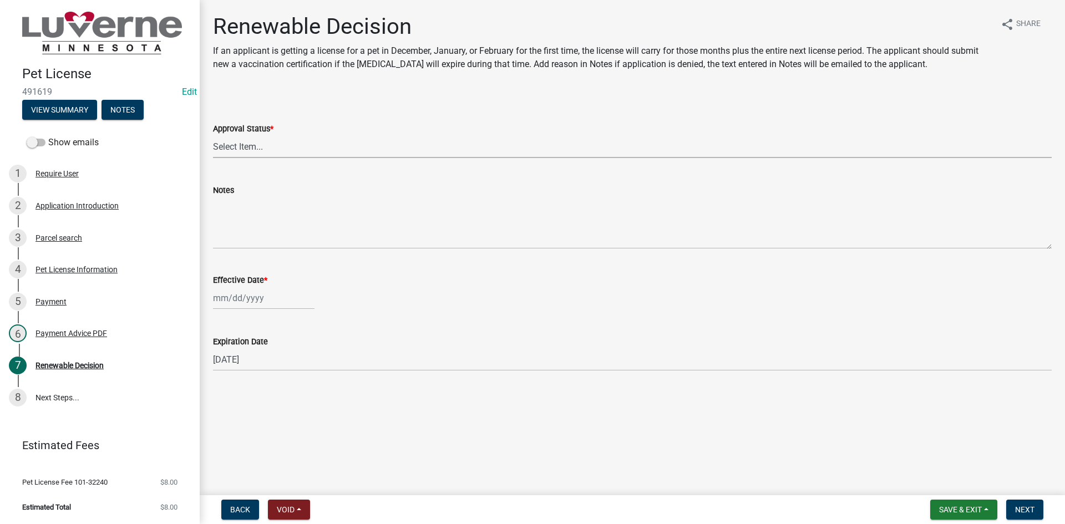
click at [282, 152] on select "Select Item... Approved Denied" at bounding box center [632, 146] width 839 height 23
click at [213, 135] on select "Select Item... Approved Denied" at bounding box center [632, 146] width 839 height 23
select select "c0a22252-ebd7-4b2f-9f27-57ddccbeb135"
click at [260, 294] on div at bounding box center [264, 298] width 102 height 23
select select "10"
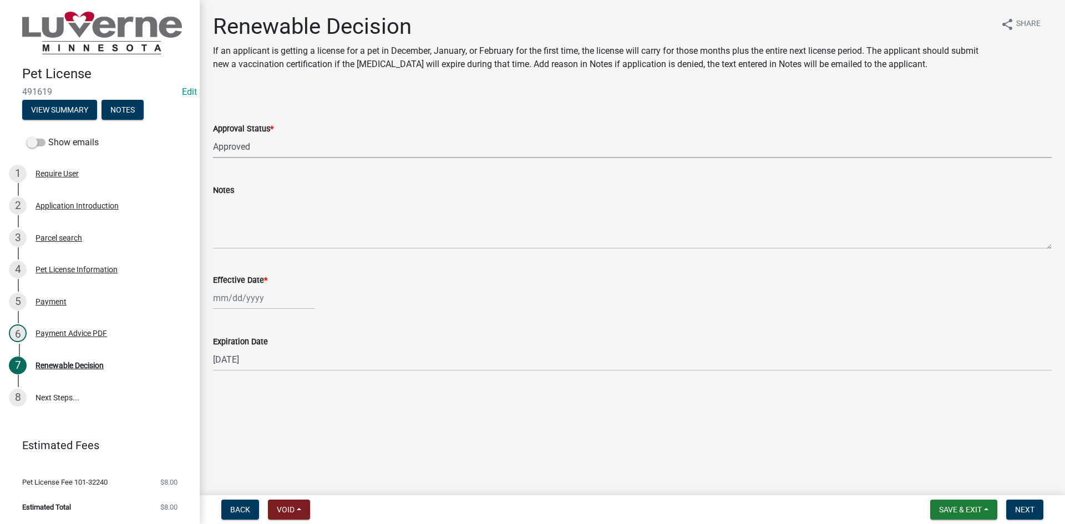
select select "2025"
click at [225, 392] on div "13" at bounding box center [224, 393] width 18 height 18
type input "[DATE]"
click at [1023, 510] on span "Next" at bounding box center [1024, 509] width 19 height 9
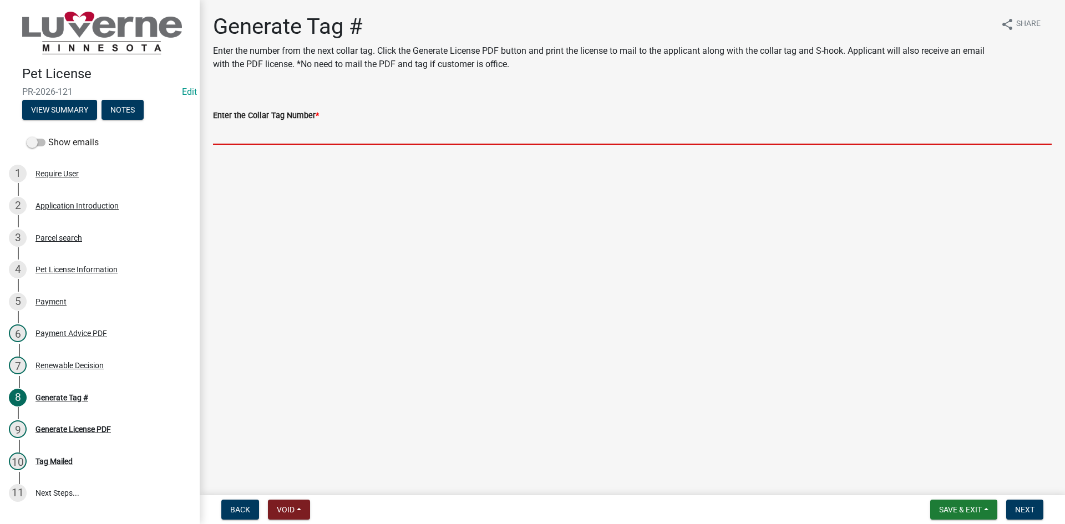
click at [308, 140] on input "Enter the Collar Tag Number *" at bounding box center [632, 133] width 839 height 23
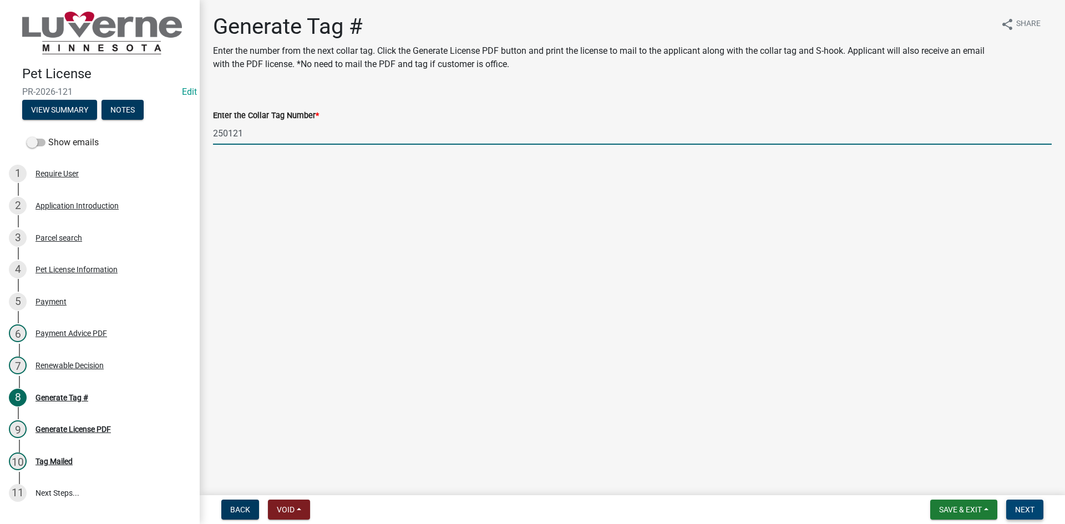
type input "250121"
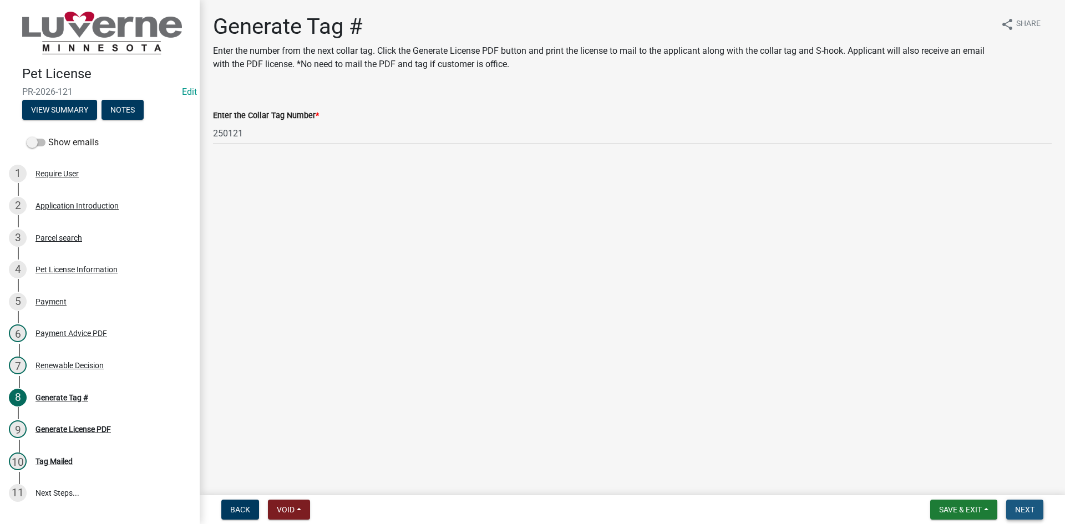
click at [1033, 506] on span "Next" at bounding box center [1024, 509] width 19 height 9
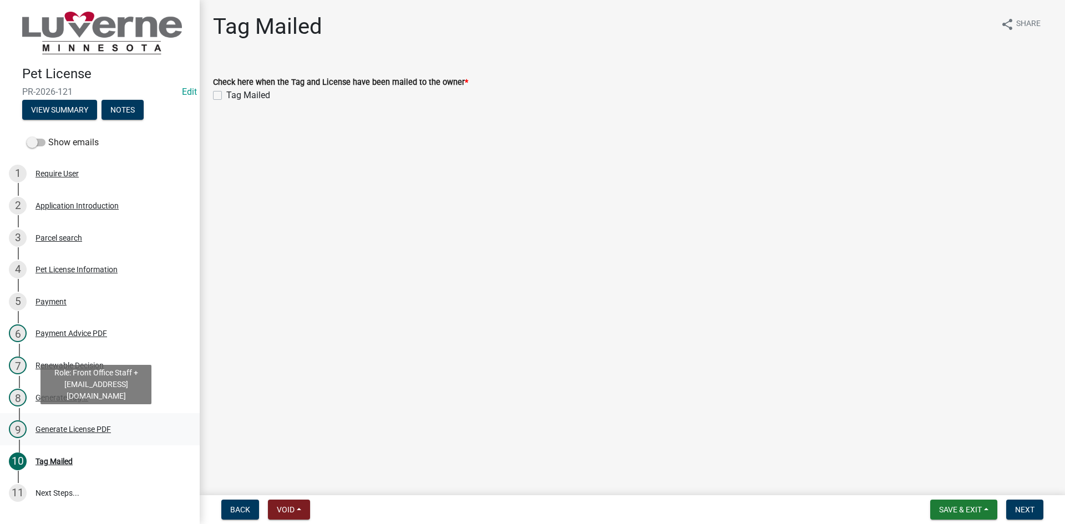
click at [73, 438] on link "9 Generate License PDF" at bounding box center [100, 429] width 200 height 32
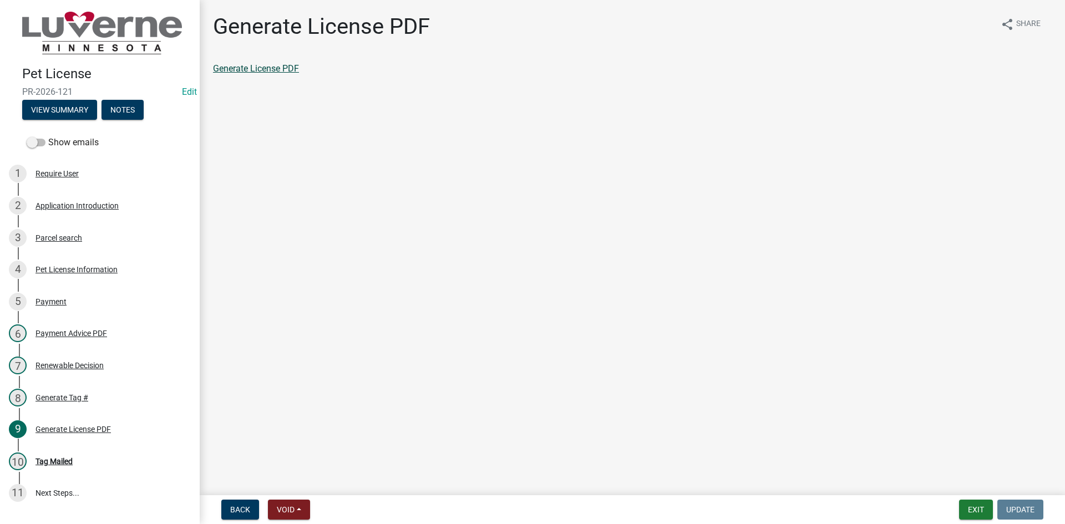
click at [251, 67] on link "Generate License PDF" at bounding box center [256, 68] width 86 height 11
click at [71, 460] on div "Tag Mailed" at bounding box center [53, 462] width 37 height 8
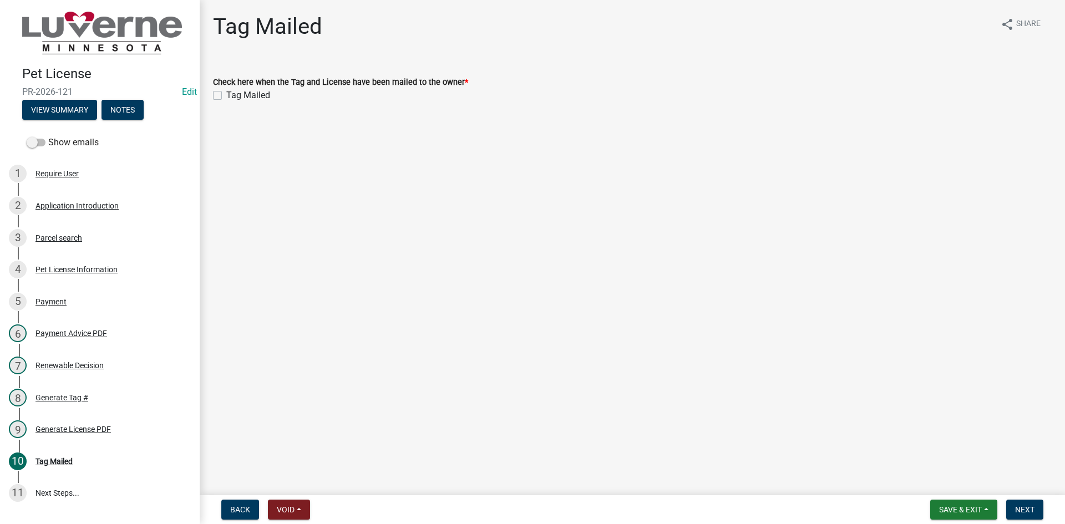
click at [224, 97] on div "Tag Mailed" at bounding box center [632, 95] width 839 height 13
click at [226, 94] on label "Tag Mailed" at bounding box center [248, 95] width 44 height 13
click at [226, 94] on input "Tag Mailed" at bounding box center [229, 92] width 7 height 7
checkbox input "true"
click at [1031, 505] on span "Next" at bounding box center [1024, 509] width 19 height 9
